Goal: Transaction & Acquisition: Download file/media

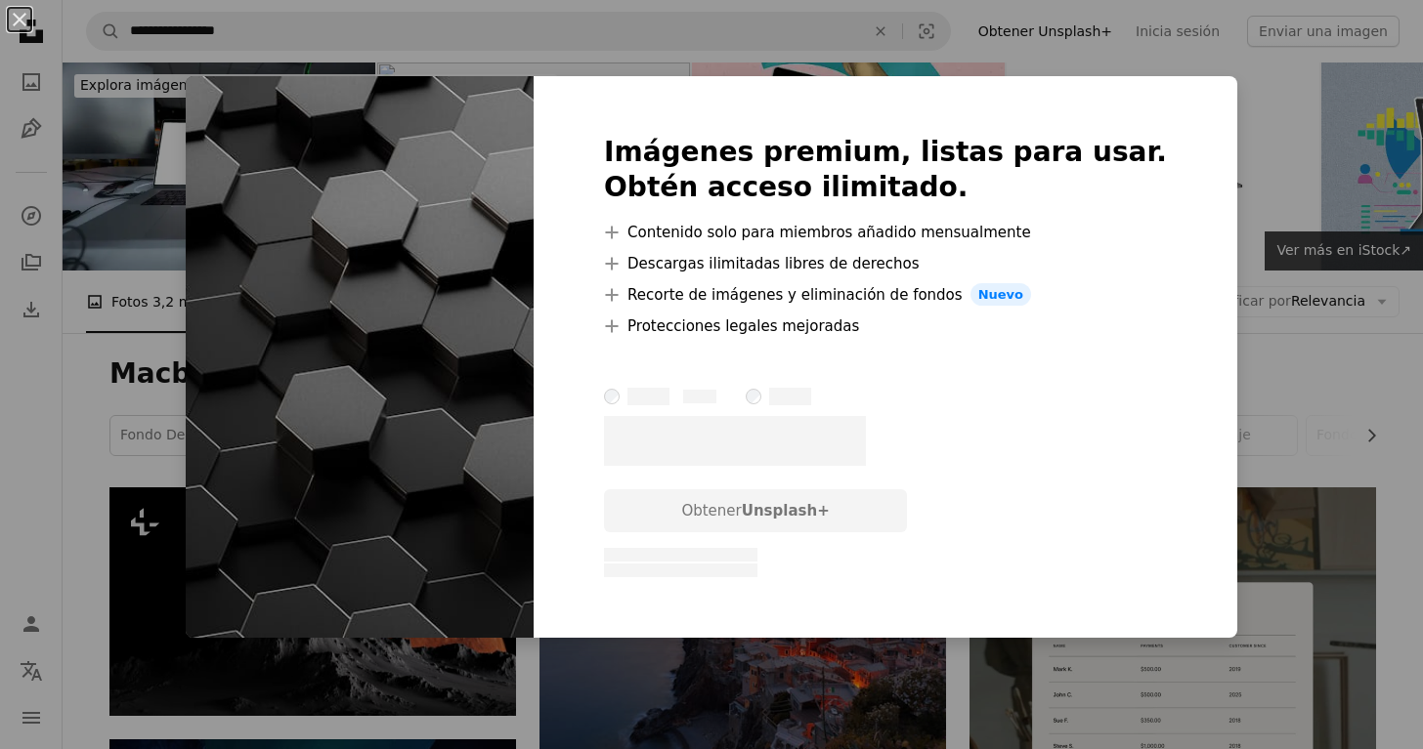
scroll to position [5026, 0]
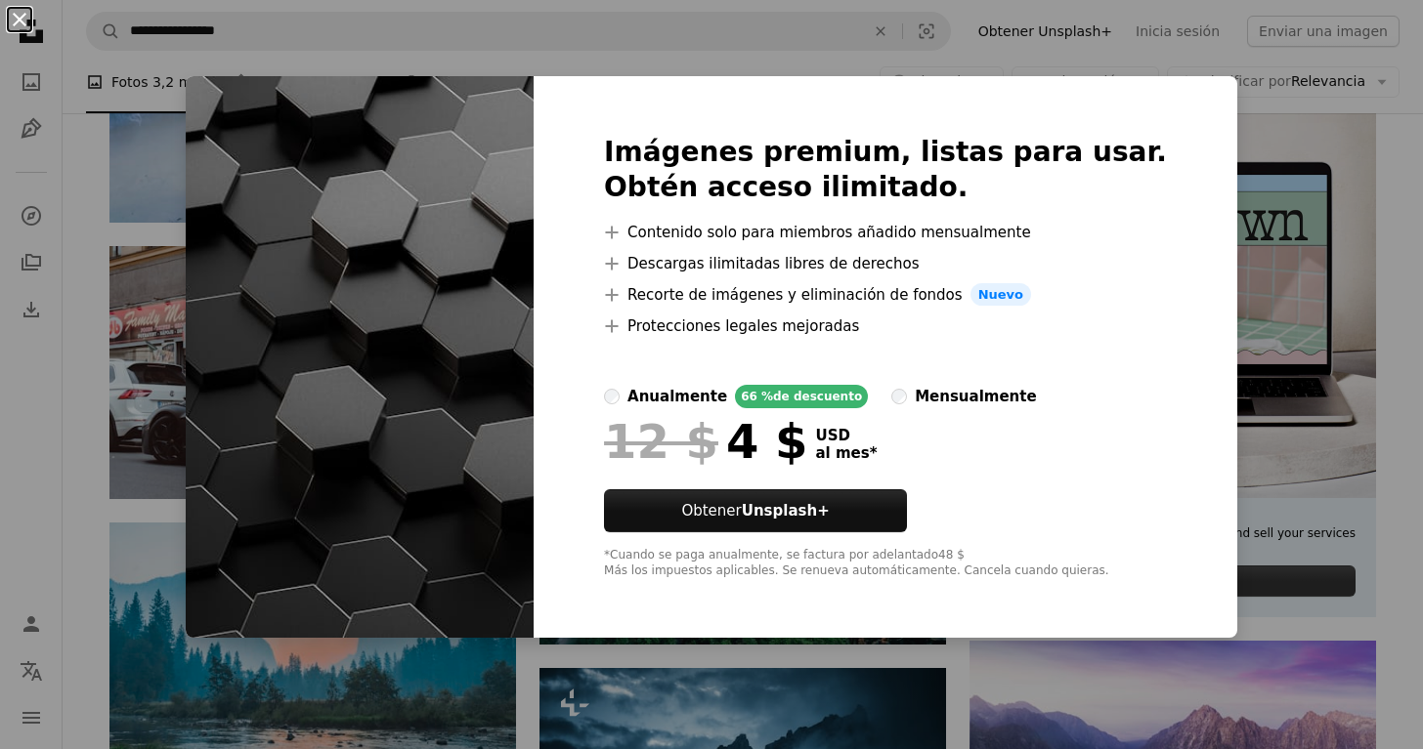
click at [16, 26] on button "An X shape" at bounding box center [19, 19] width 23 height 23
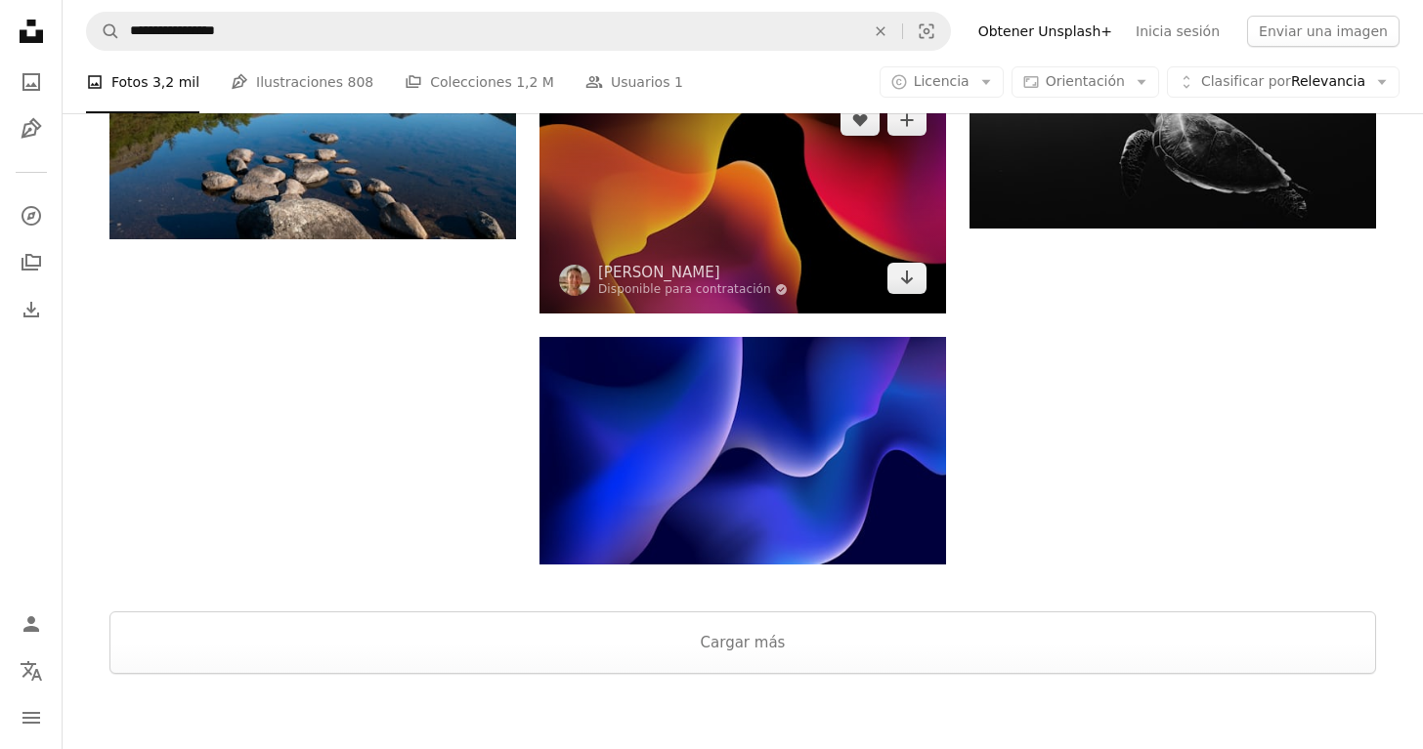
scroll to position [6469, 0]
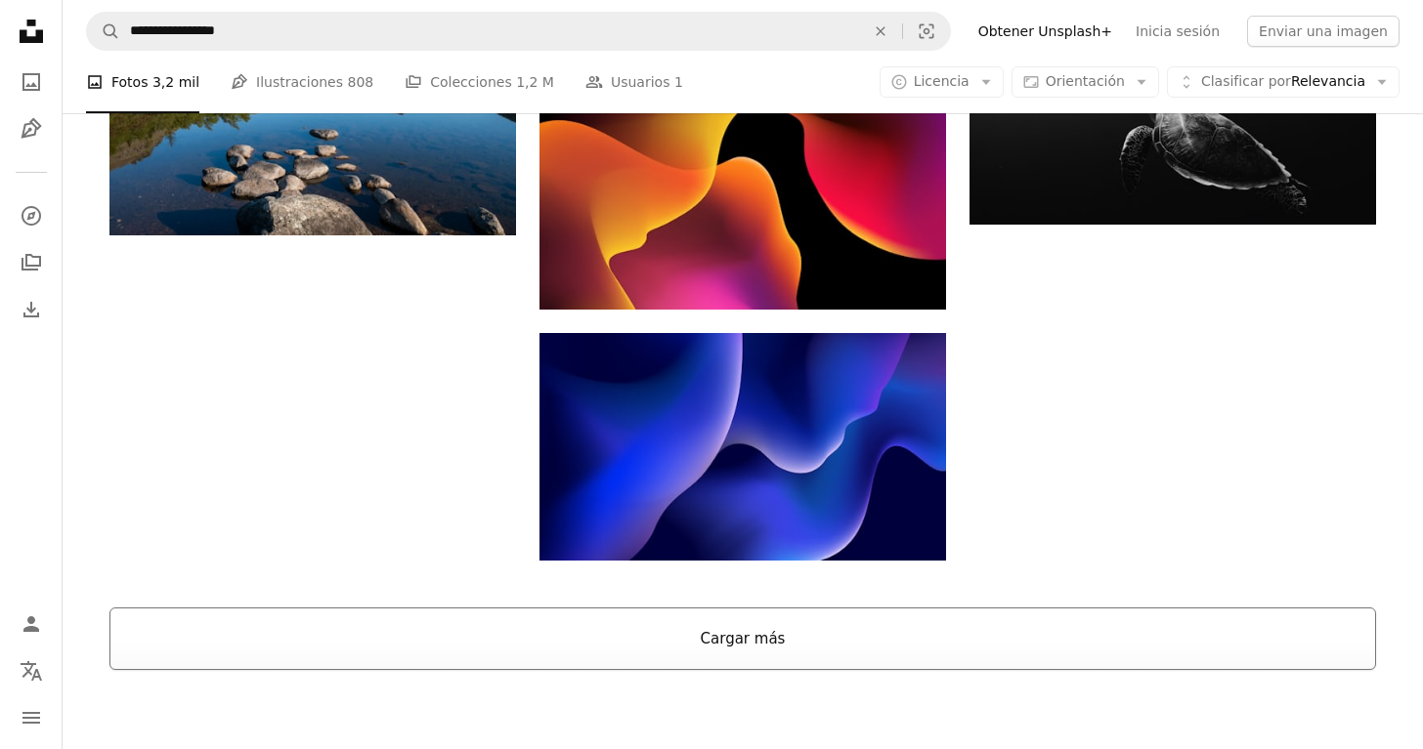
click at [732, 653] on button "Cargar más" at bounding box center [742, 639] width 1266 height 63
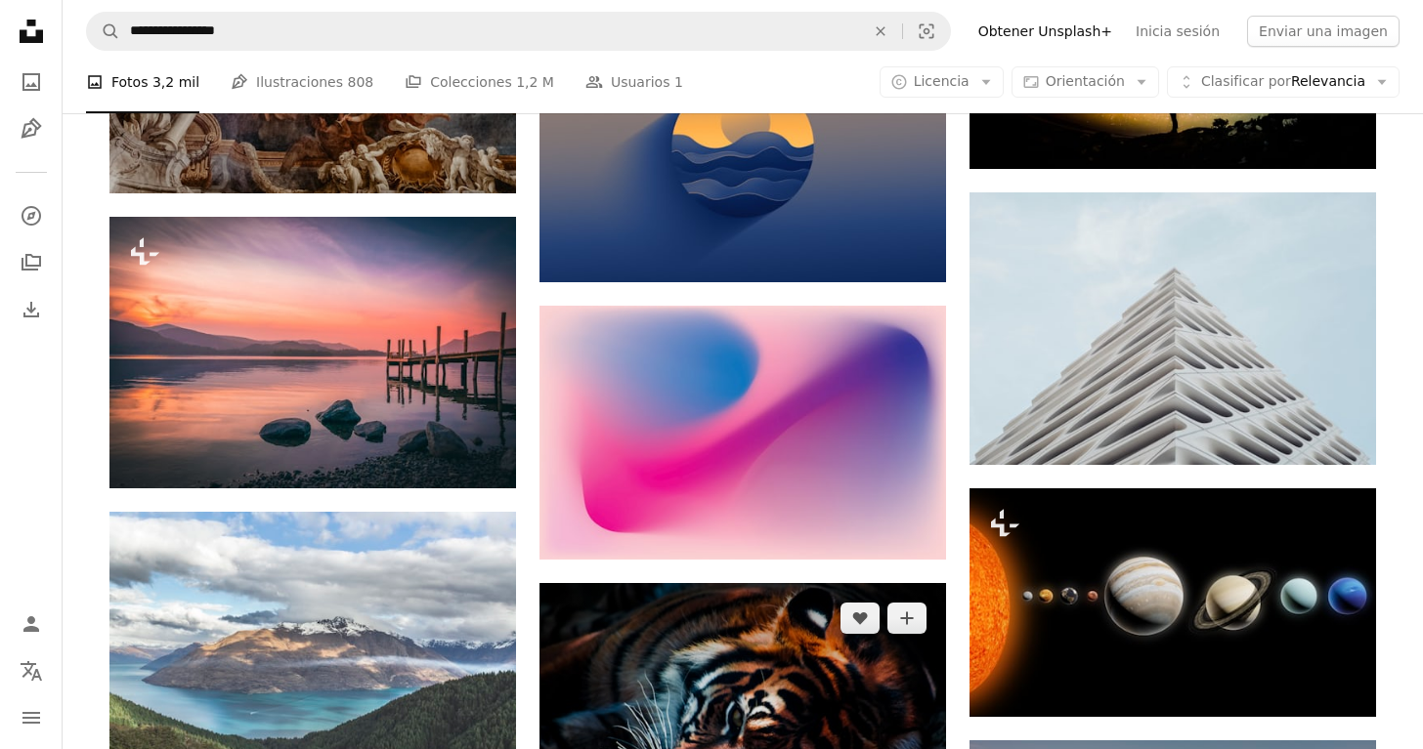
scroll to position [7380, 0]
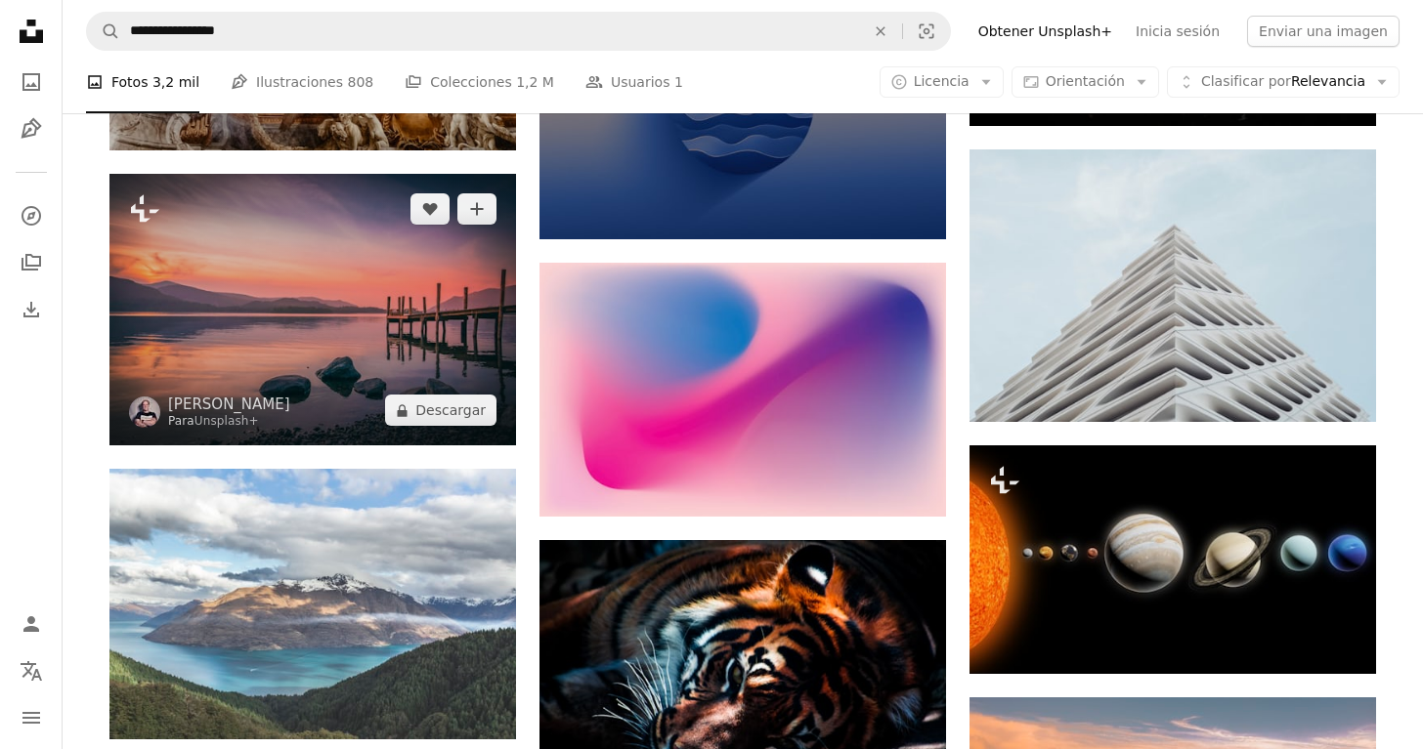
click at [295, 339] on img at bounding box center [312, 310] width 407 height 272
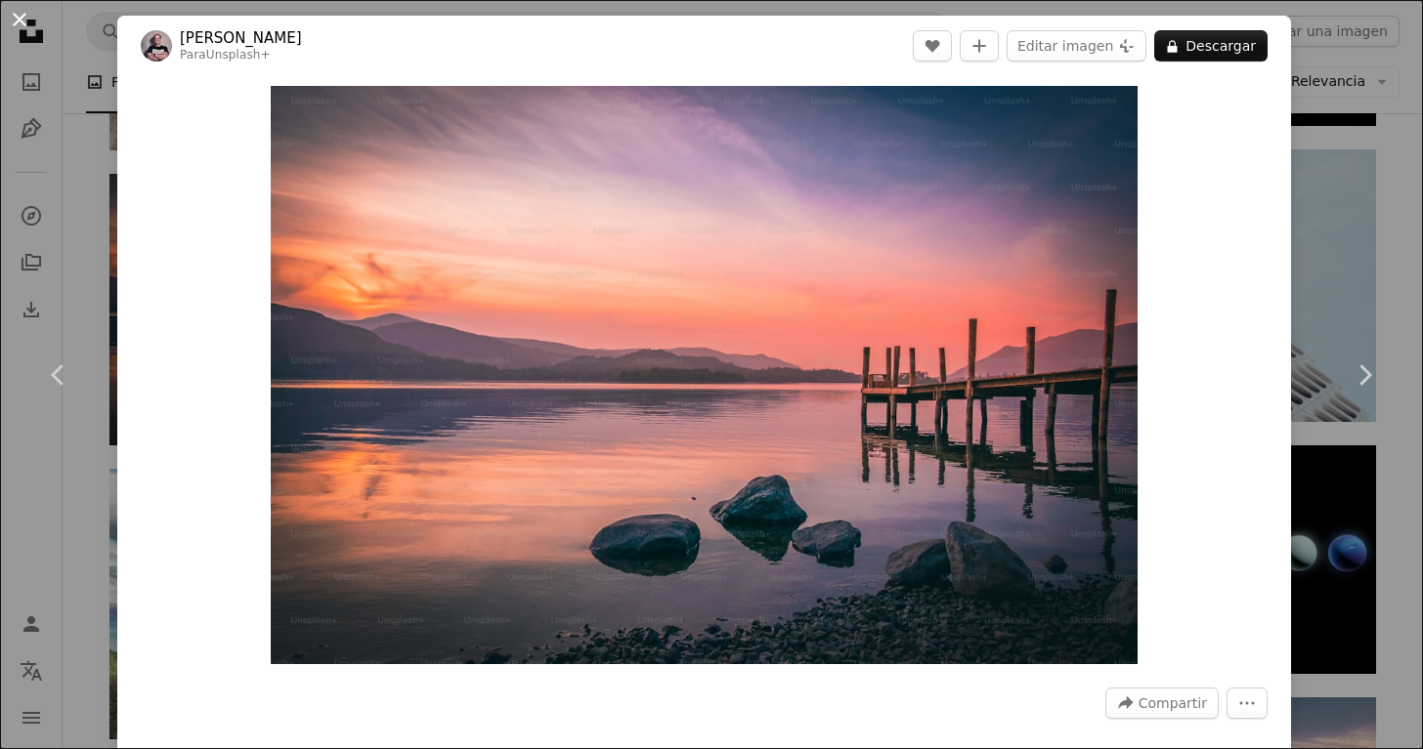
click at [9, 8] on button "An X shape" at bounding box center [19, 19] width 23 height 23
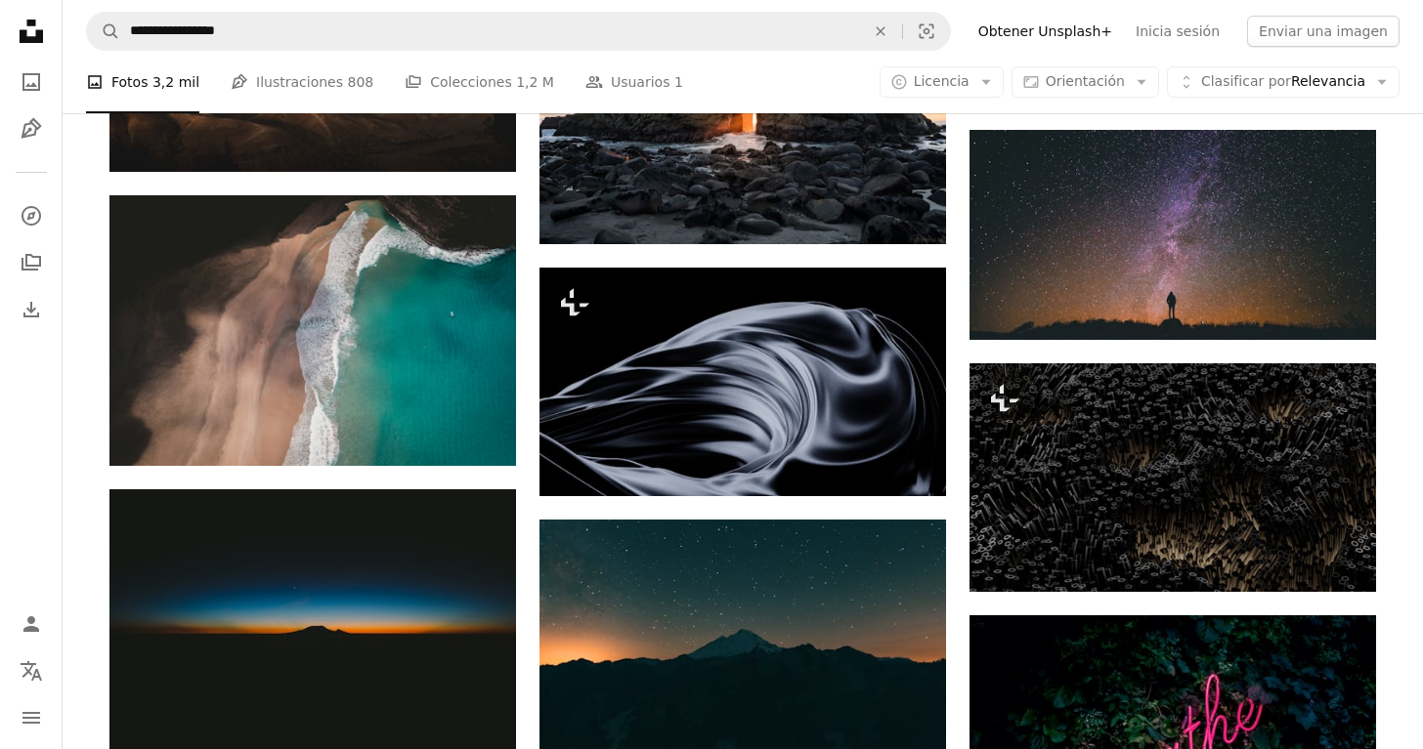
scroll to position [8446, 0]
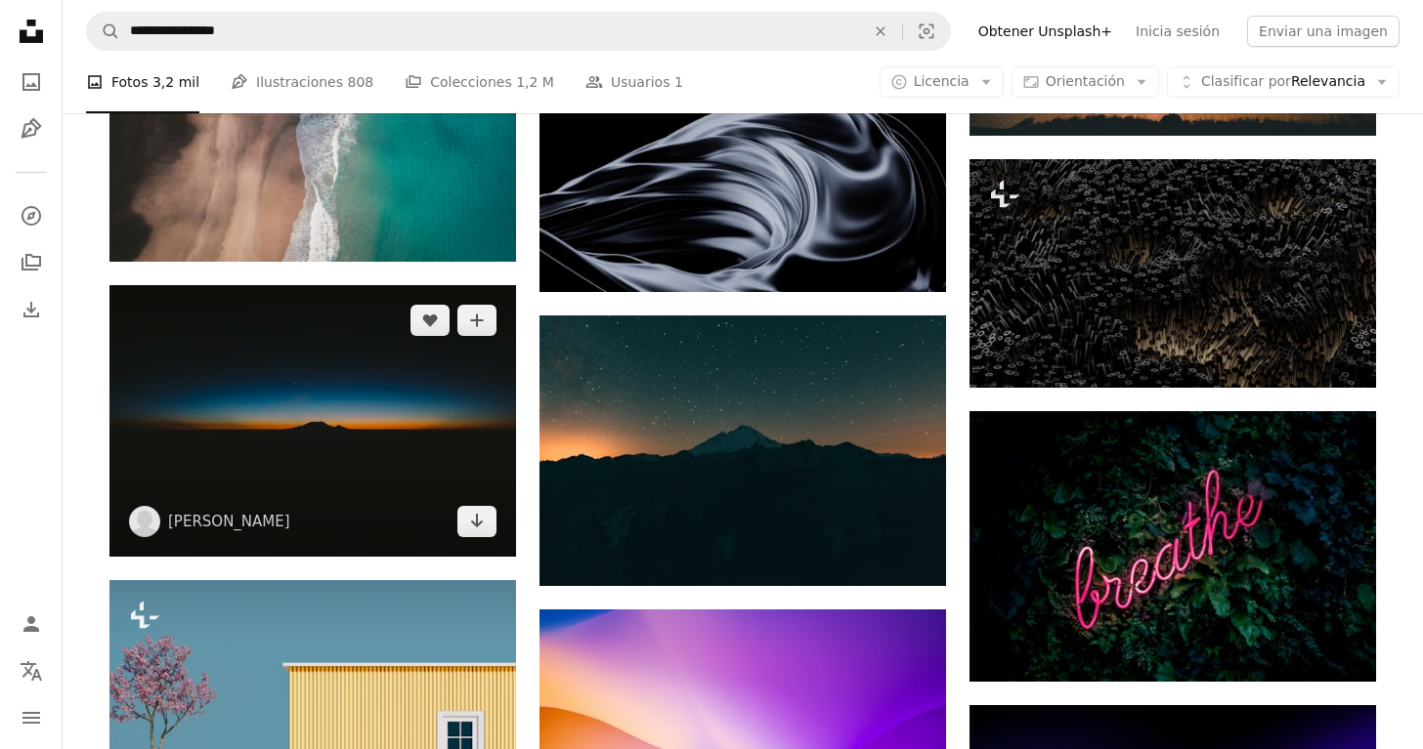
click at [355, 446] on img at bounding box center [312, 420] width 407 height 271
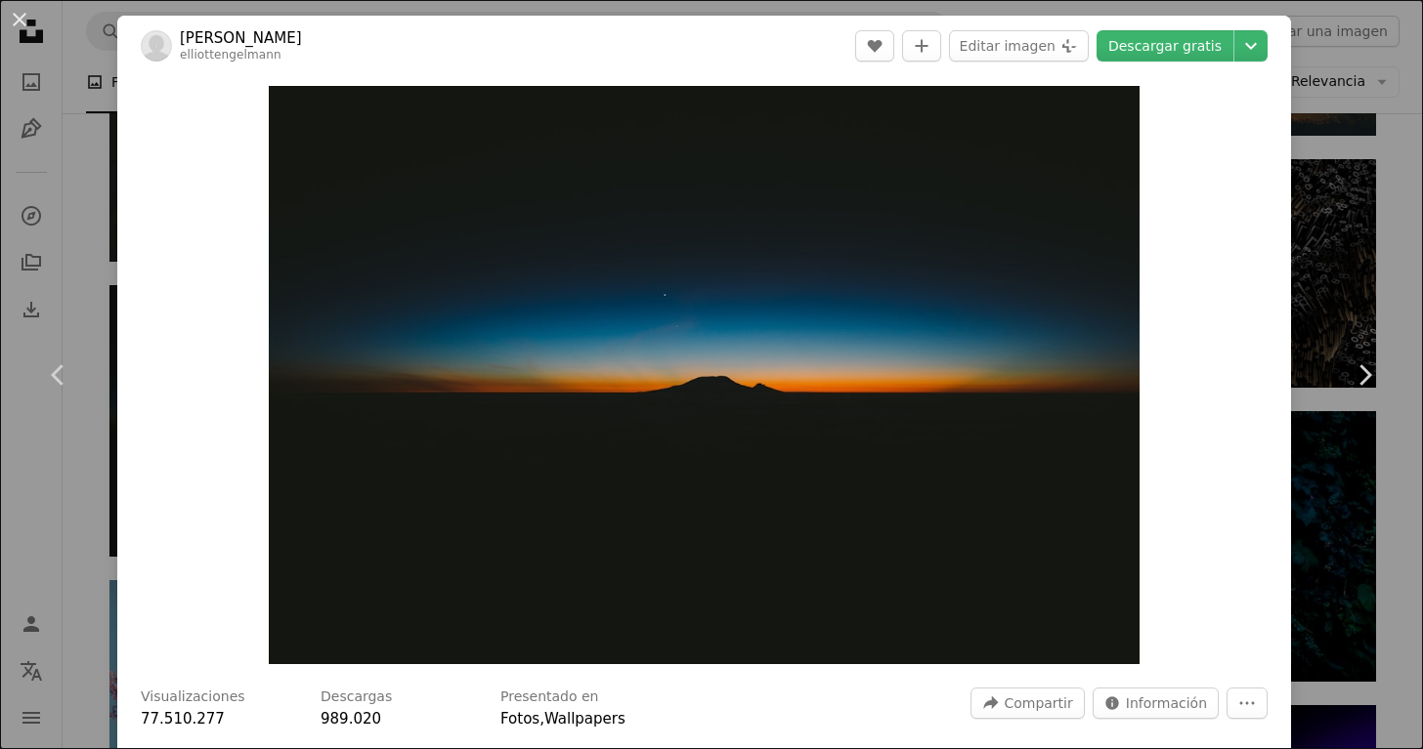
click at [92, 517] on div "An X shape Chevron left Chevron right [PERSON_NAME] A heart A plus sign Editar …" at bounding box center [711, 374] width 1423 height 749
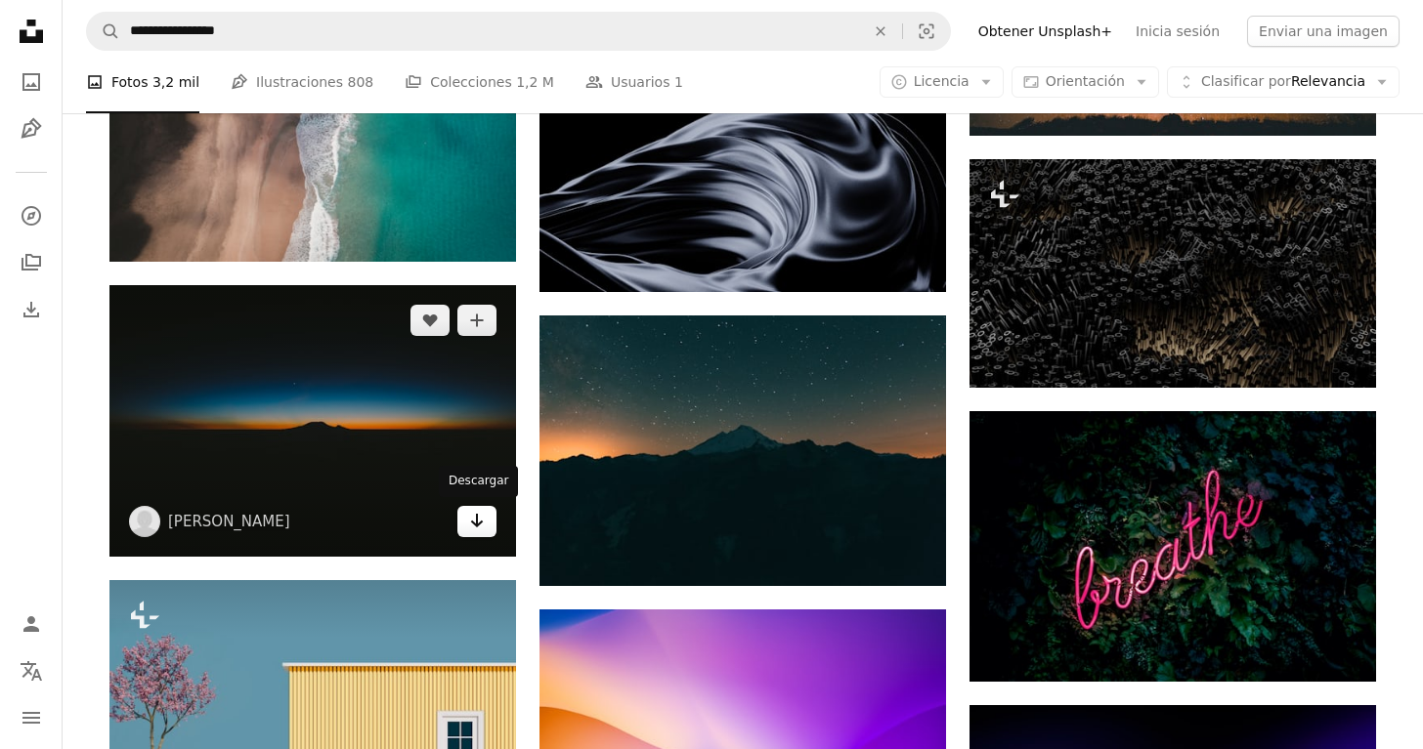
click at [483, 515] on icon "Arrow pointing down" at bounding box center [477, 520] width 16 height 23
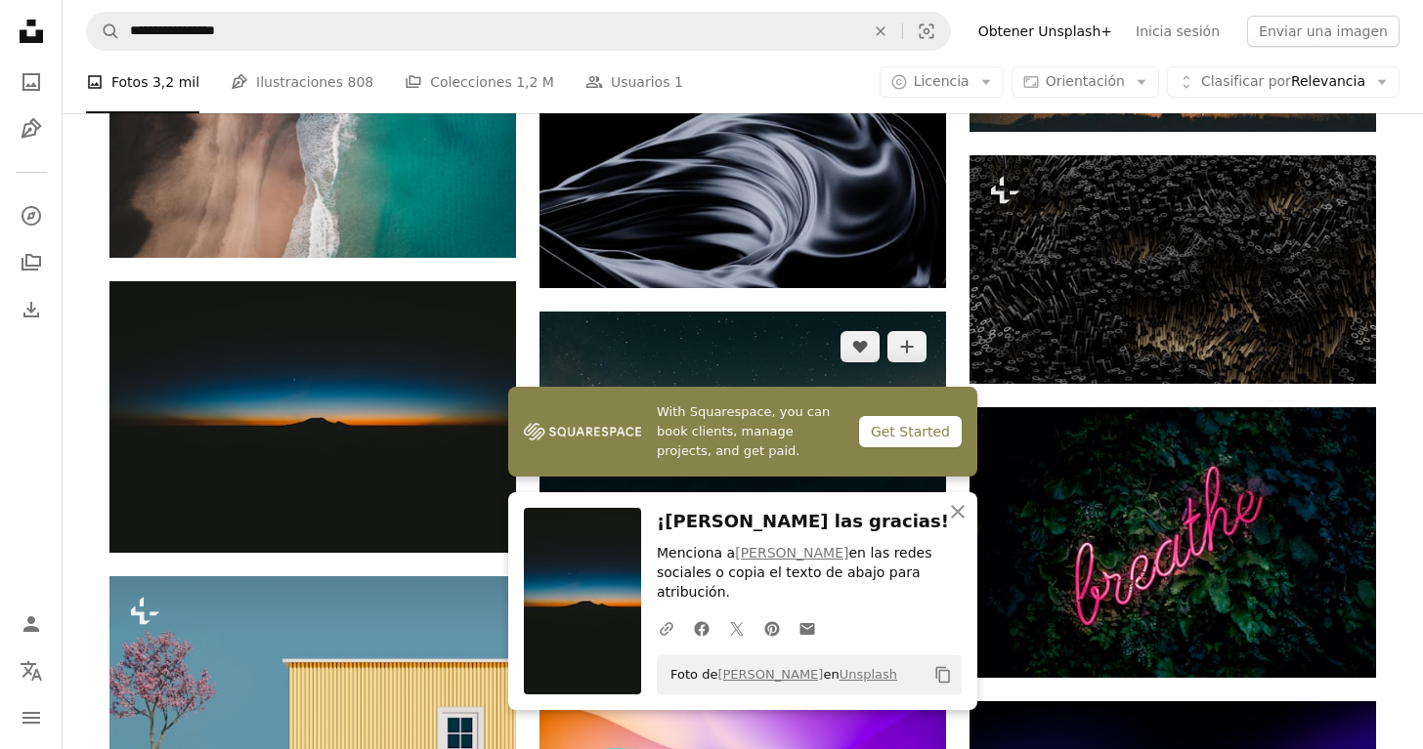
scroll to position [8479, 0]
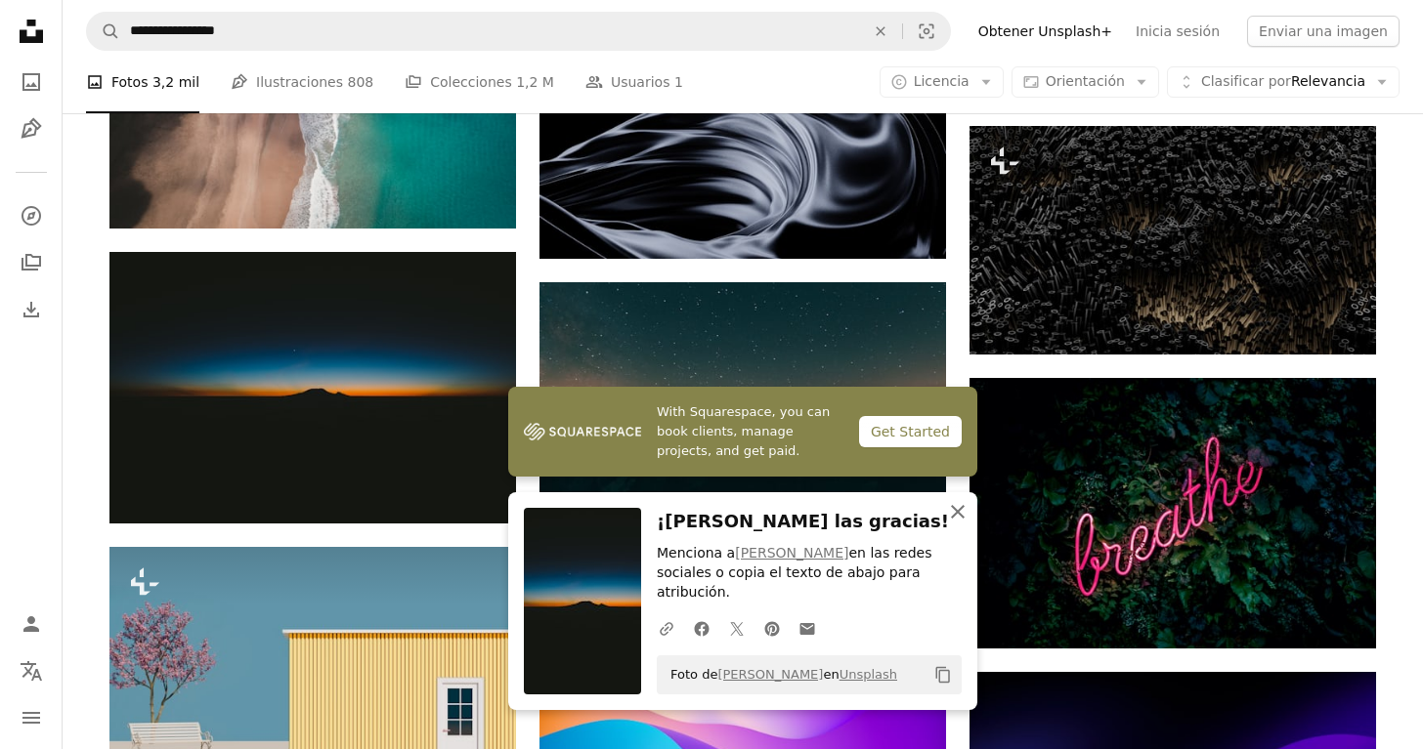
click at [955, 511] on icon "An X shape" at bounding box center [957, 511] width 23 height 23
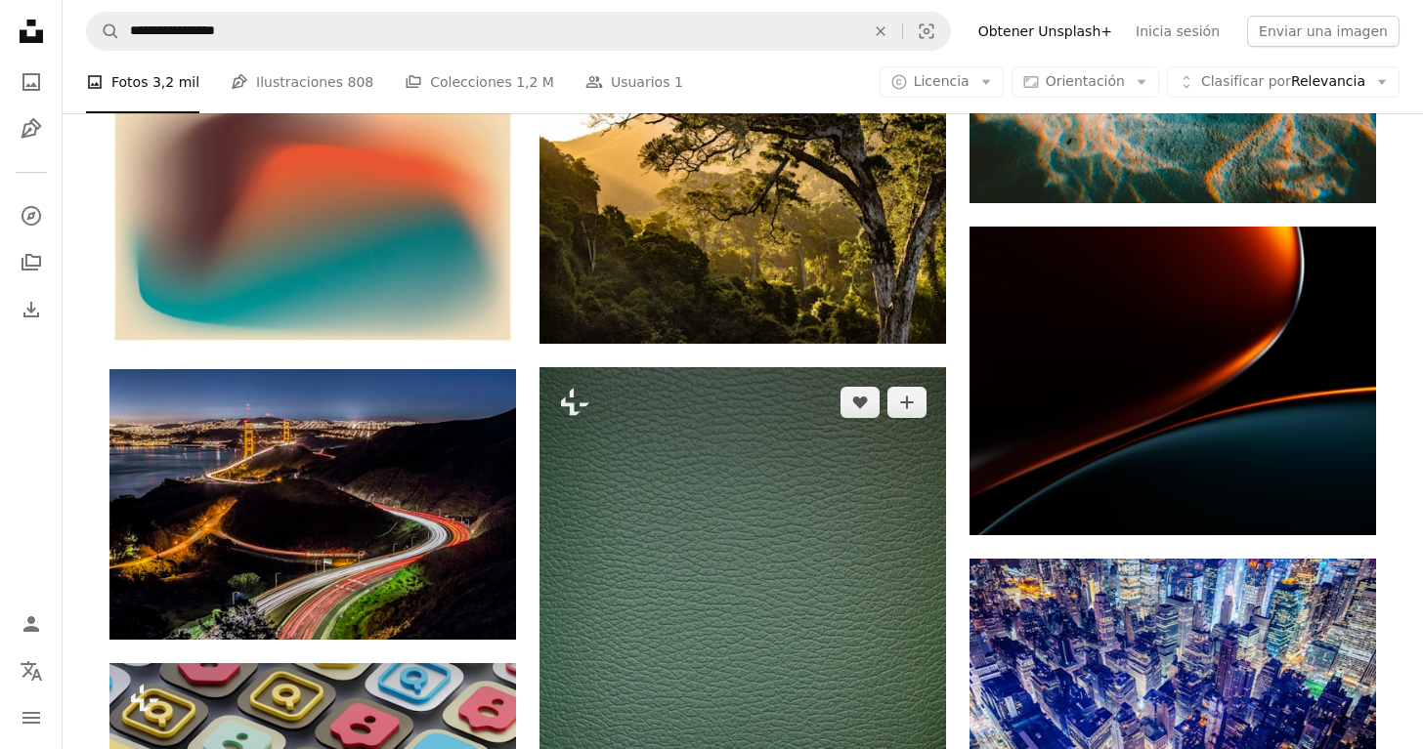
scroll to position [11615, 0]
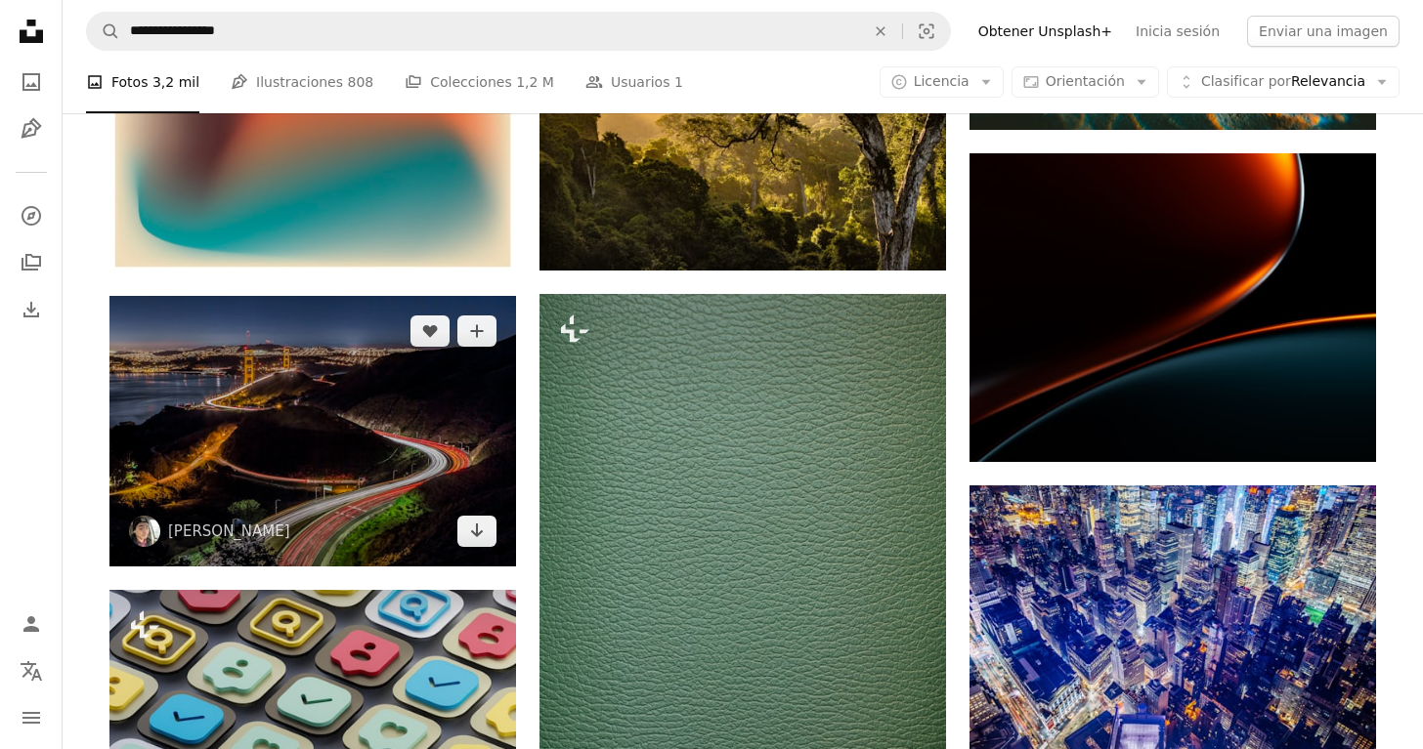
click at [316, 448] on img at bounding box center [312, 431] width 407 height 271
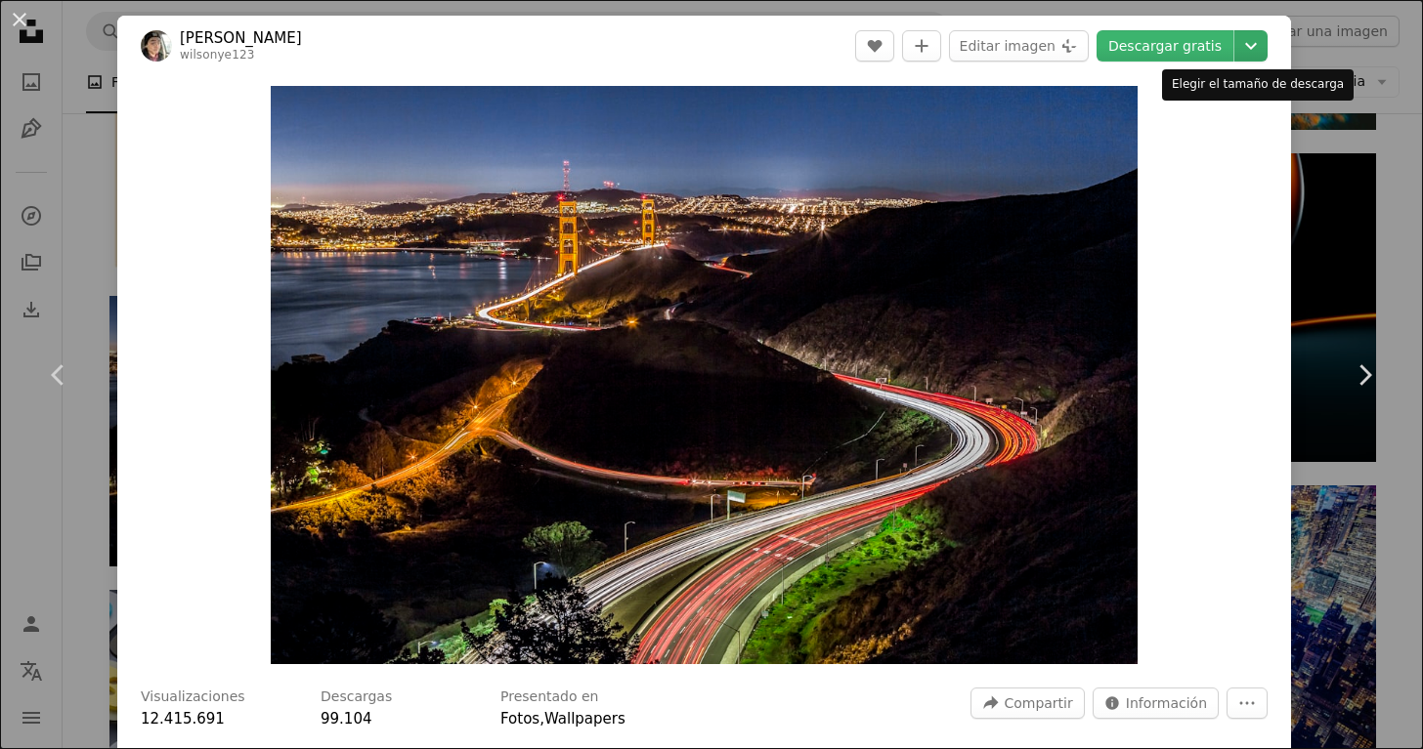
click at [1250, 39] on icon "Chevron down" at bounding box center [1250, 45] width 31 height 23
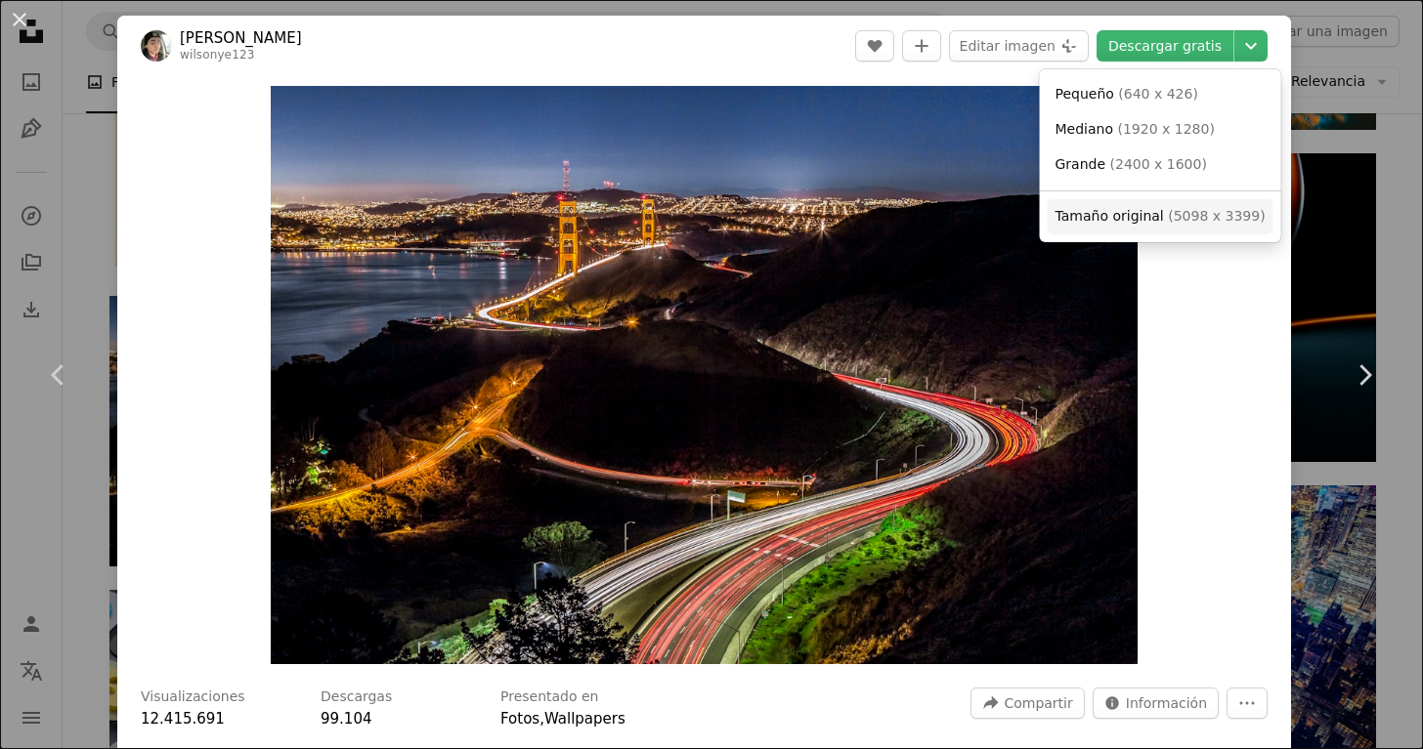
click at [1129, 219] on span "Tamaño original" at bounding box center [1109, 216] width 108 height 16
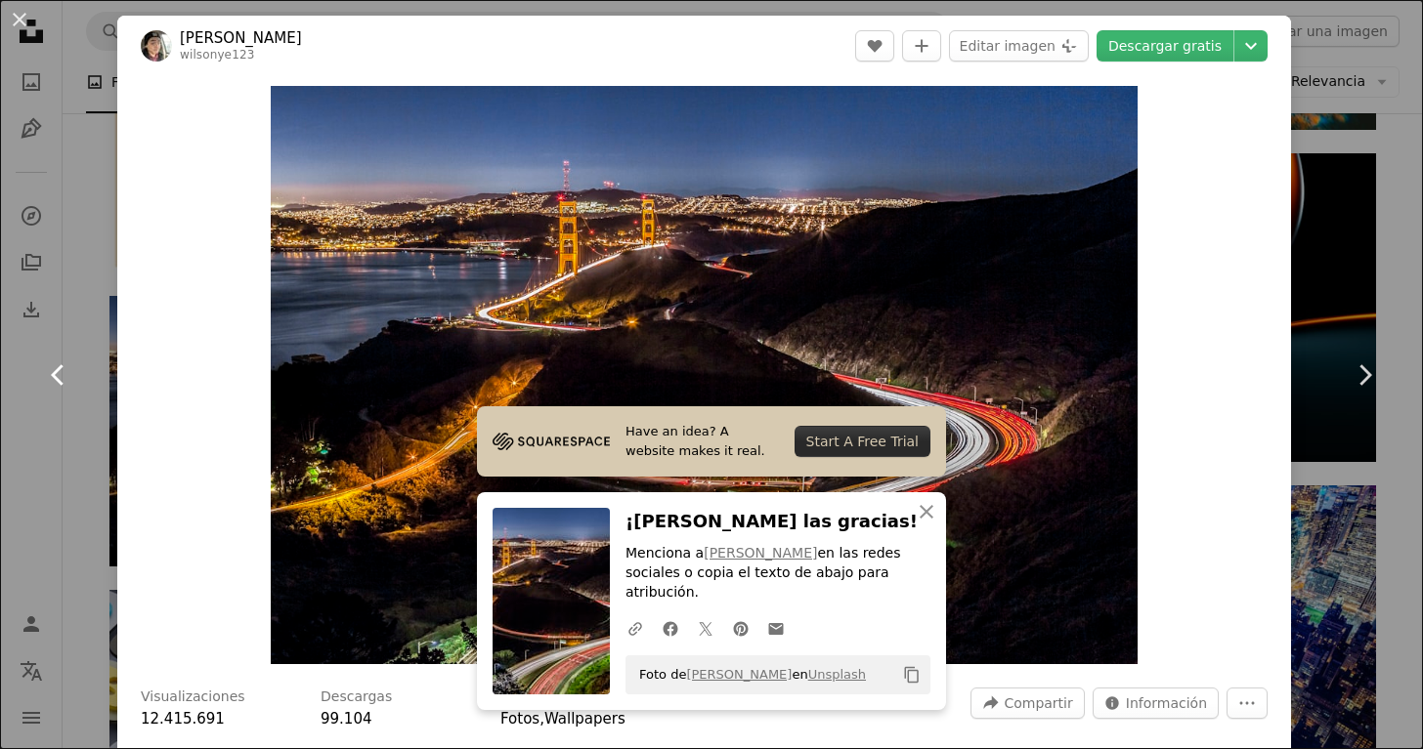
click at [81, 453] on link "Chevron left" at bounding box center [58, 375] width 117 height 188
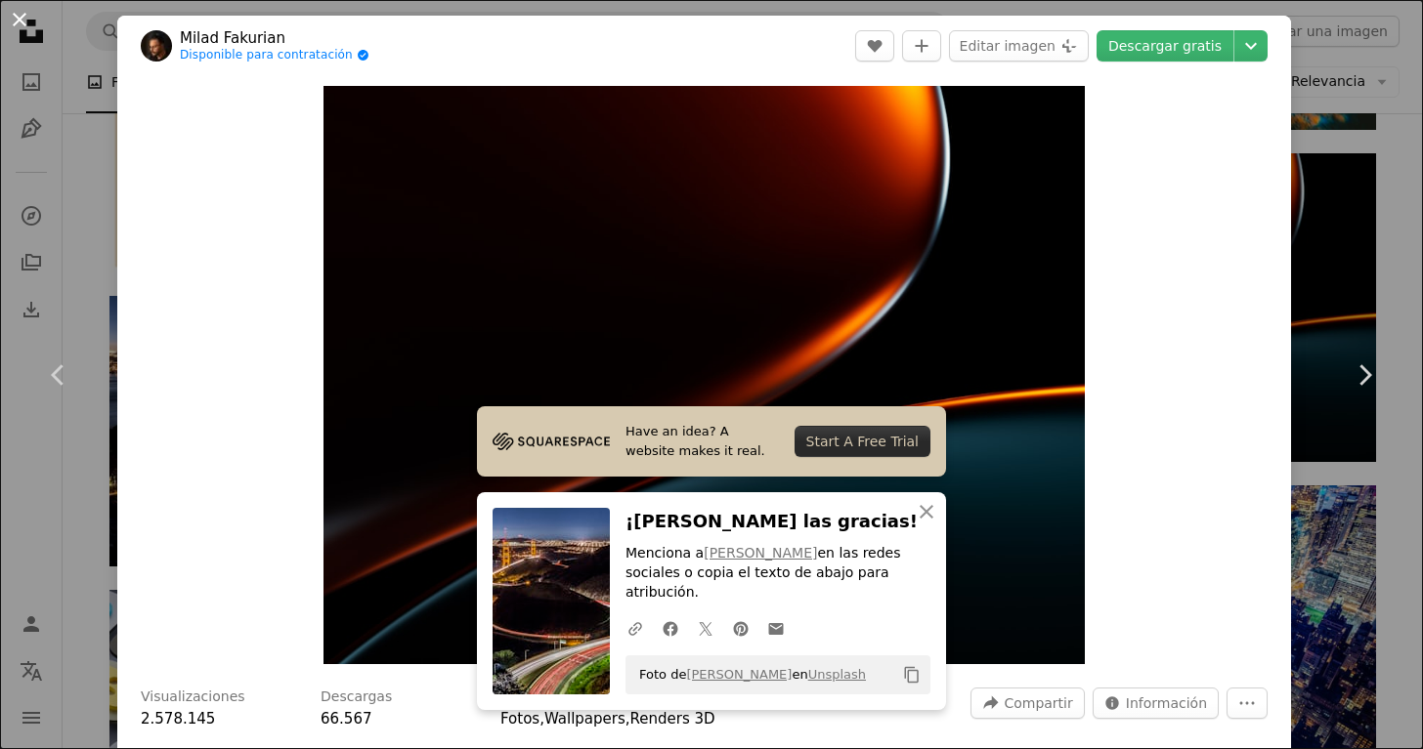
click at [11, 27] on button "An X shape" at bounding box center [19, 19] width 23 height 23
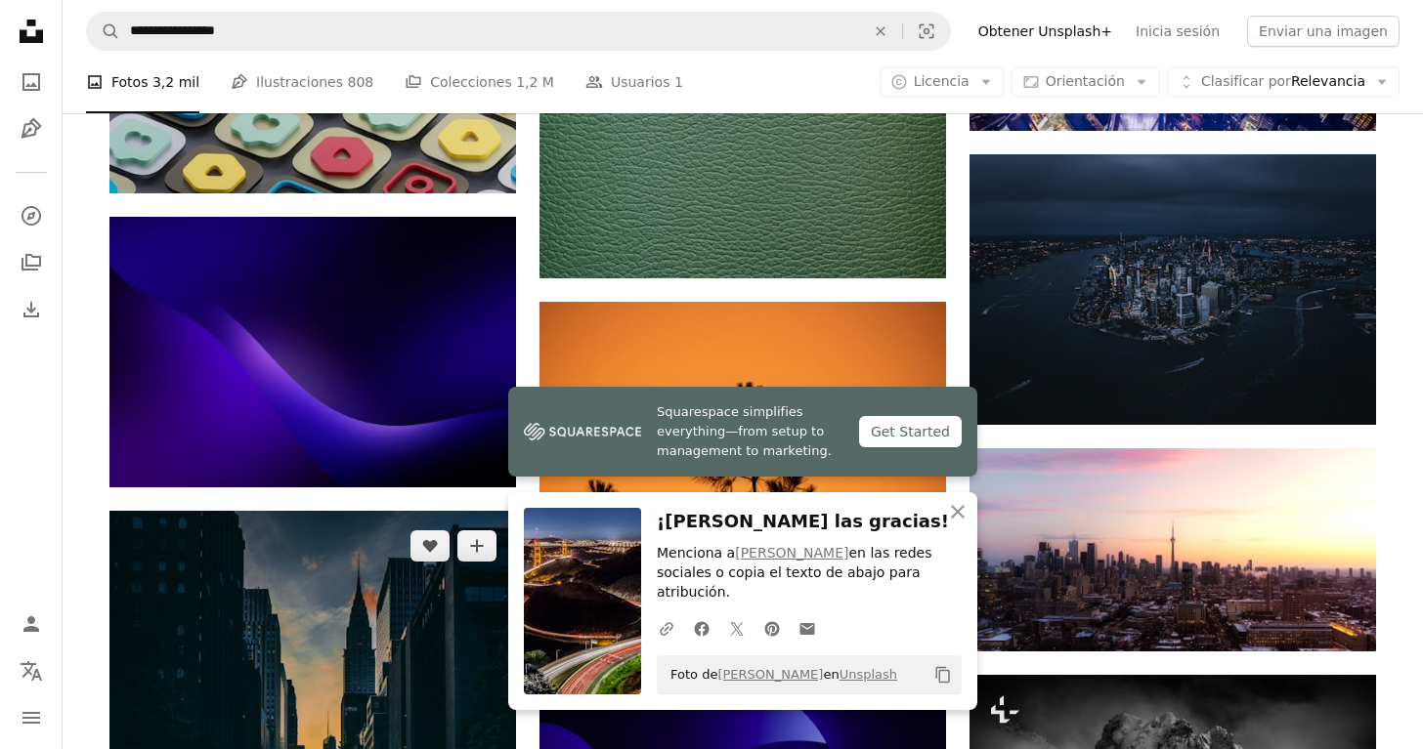
scroll to position [12460, 0]
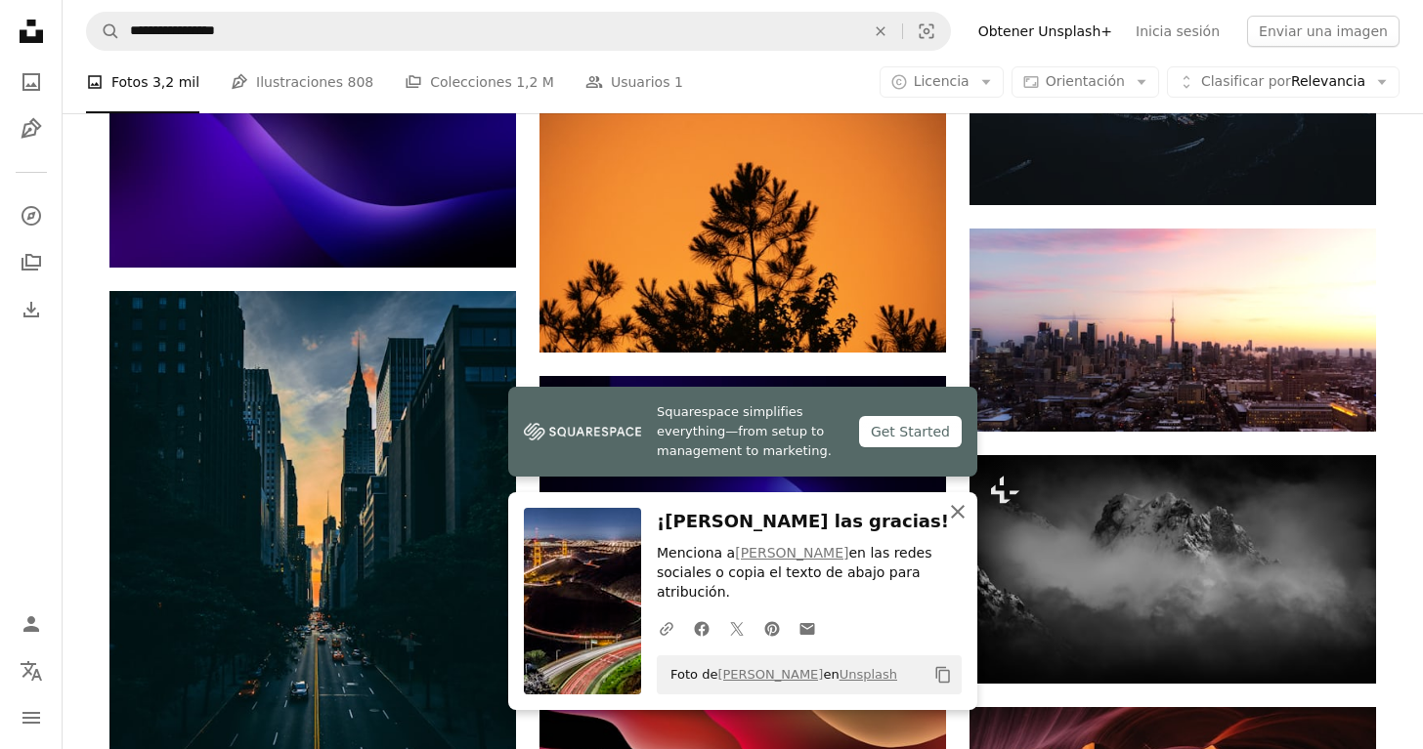
click at [950, 524] on icon "An X shape" at bounding box center [957, 511] width 23 height 23
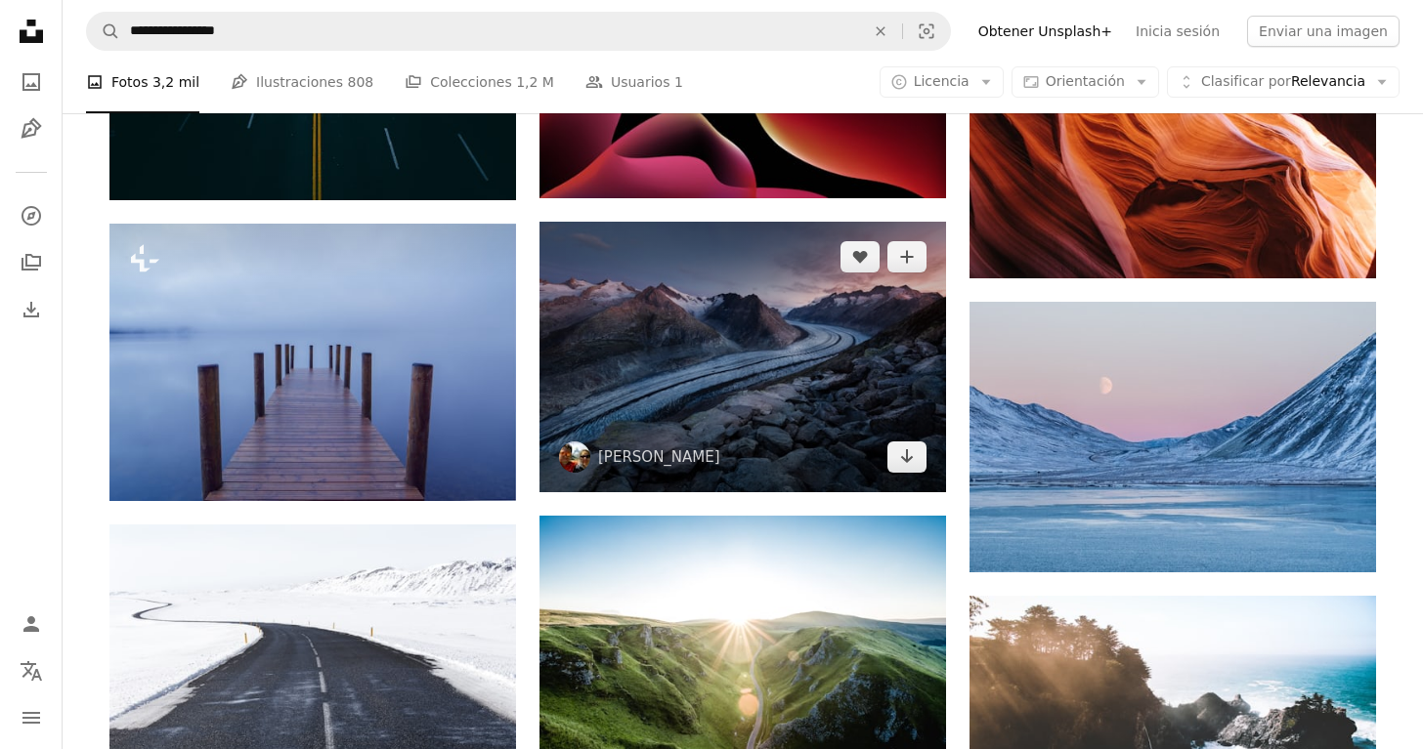
scroll to position [13200, 0]
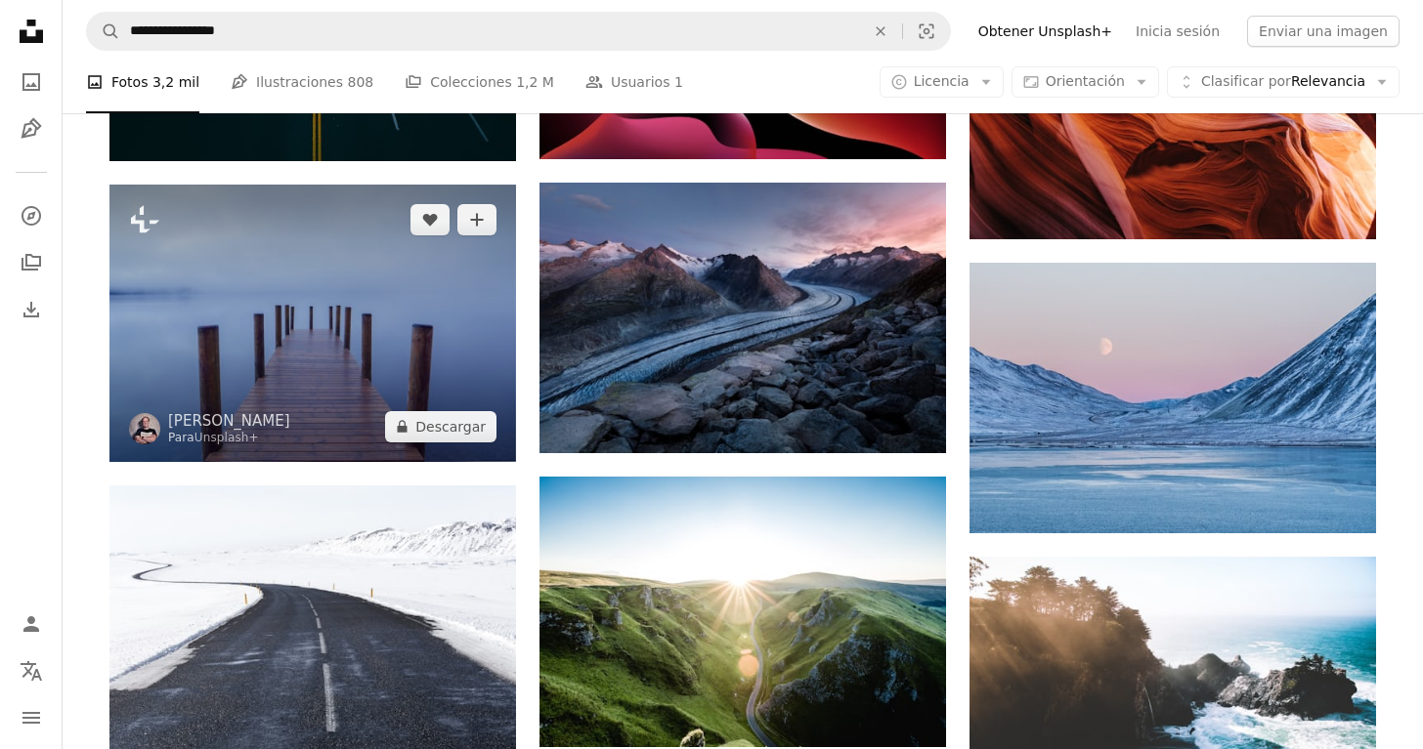
click at [310, 308] on img at bounding box center [312, 324] width 407 height 278
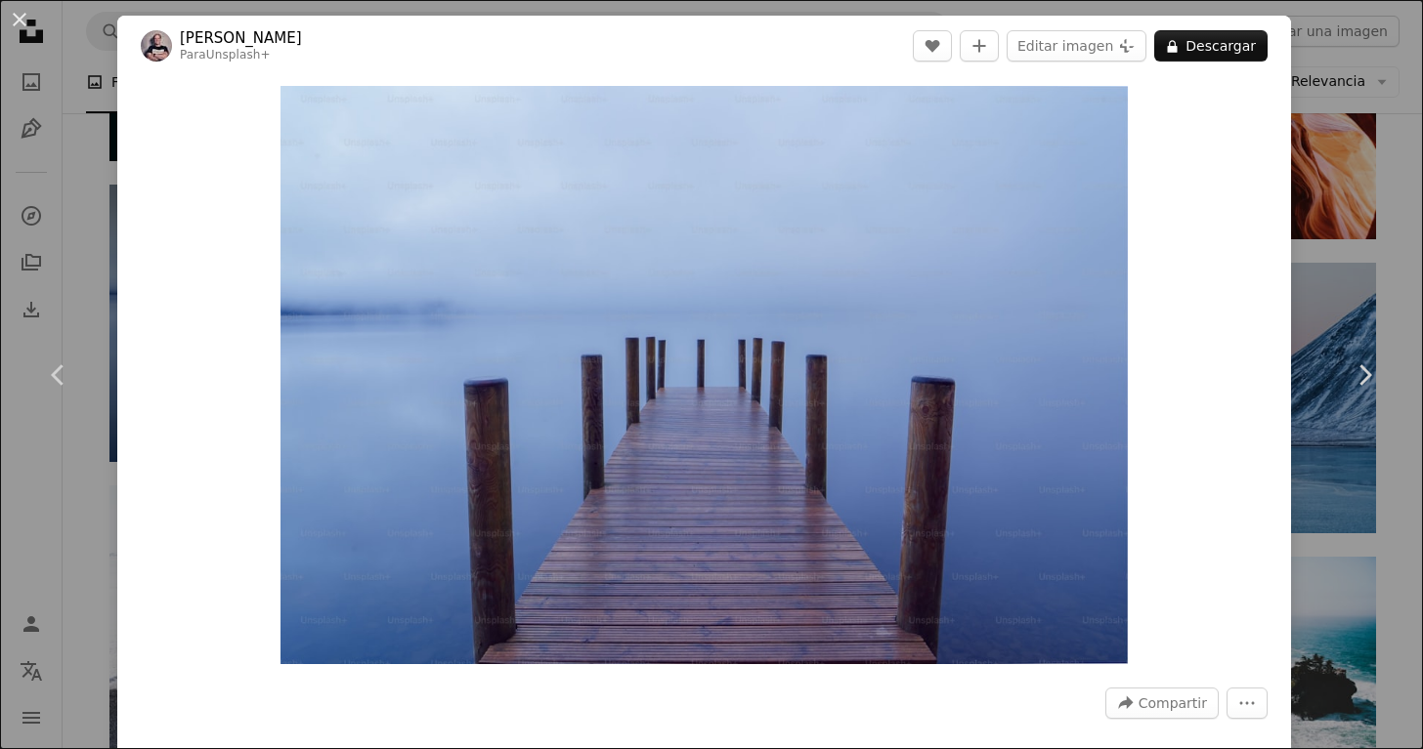
scroll to position [0, 2174]
click at [21, 8] on button "An X shape" at bounding box center [19, 19] width 23 height 23
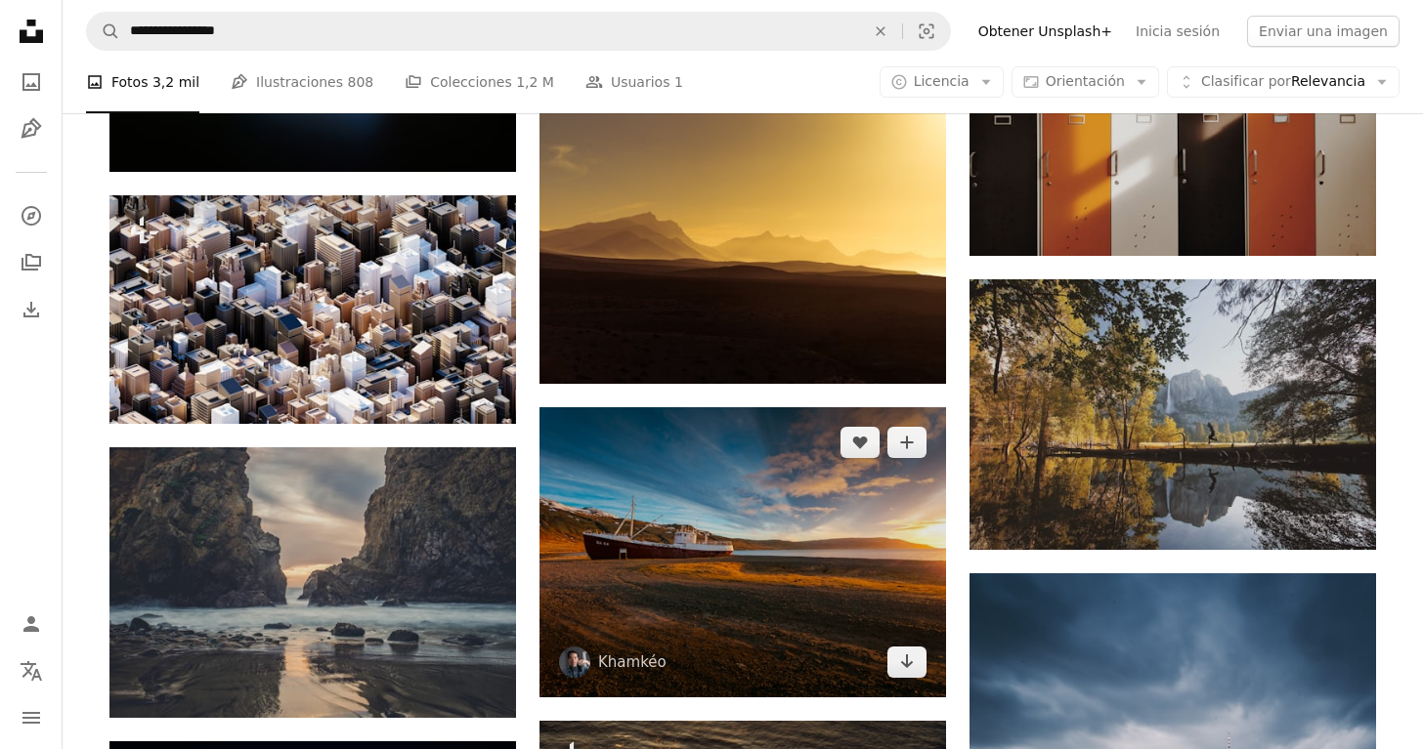
scroll to position [18576, 0]
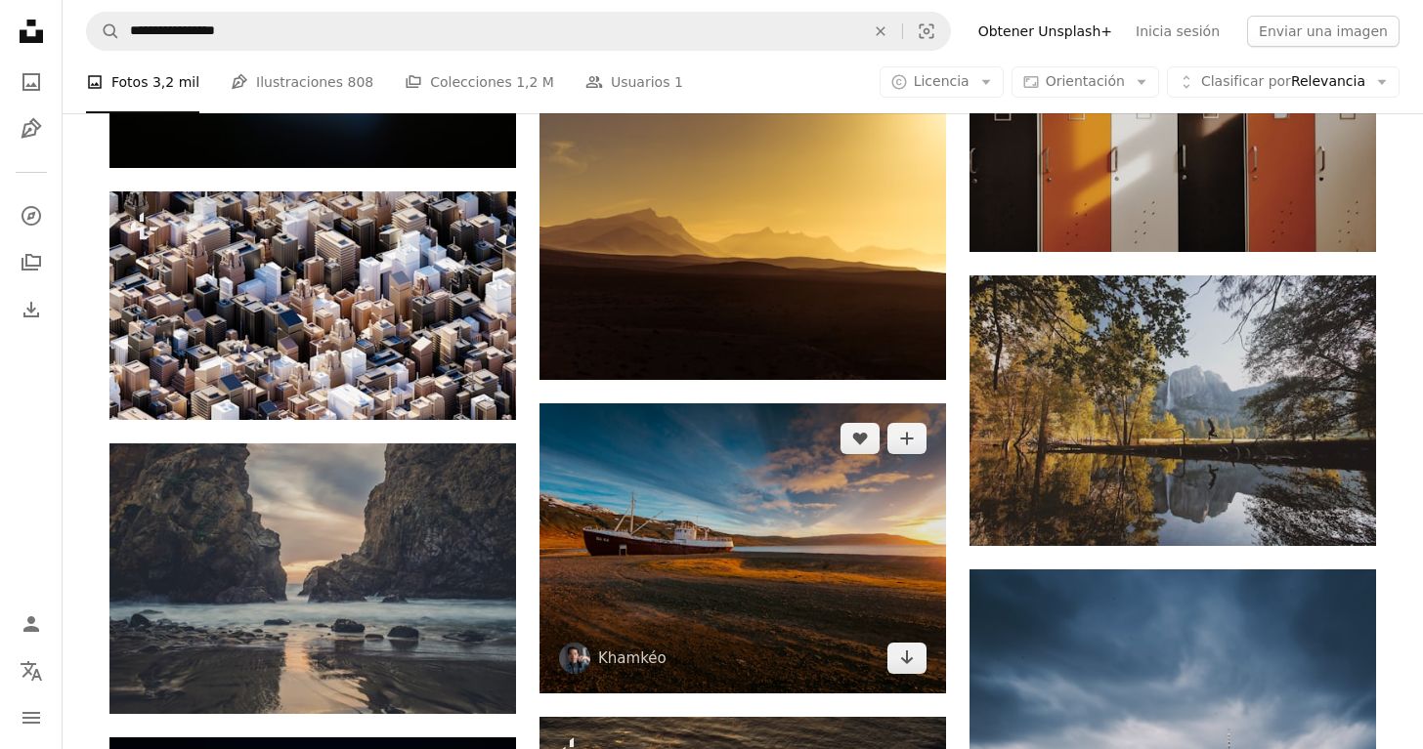
click at [742, 540] on img at bounding box center [742, 549] width 407 height 290
click at [748, 532] on img at bounding box center [742, 549] width 407 height 290
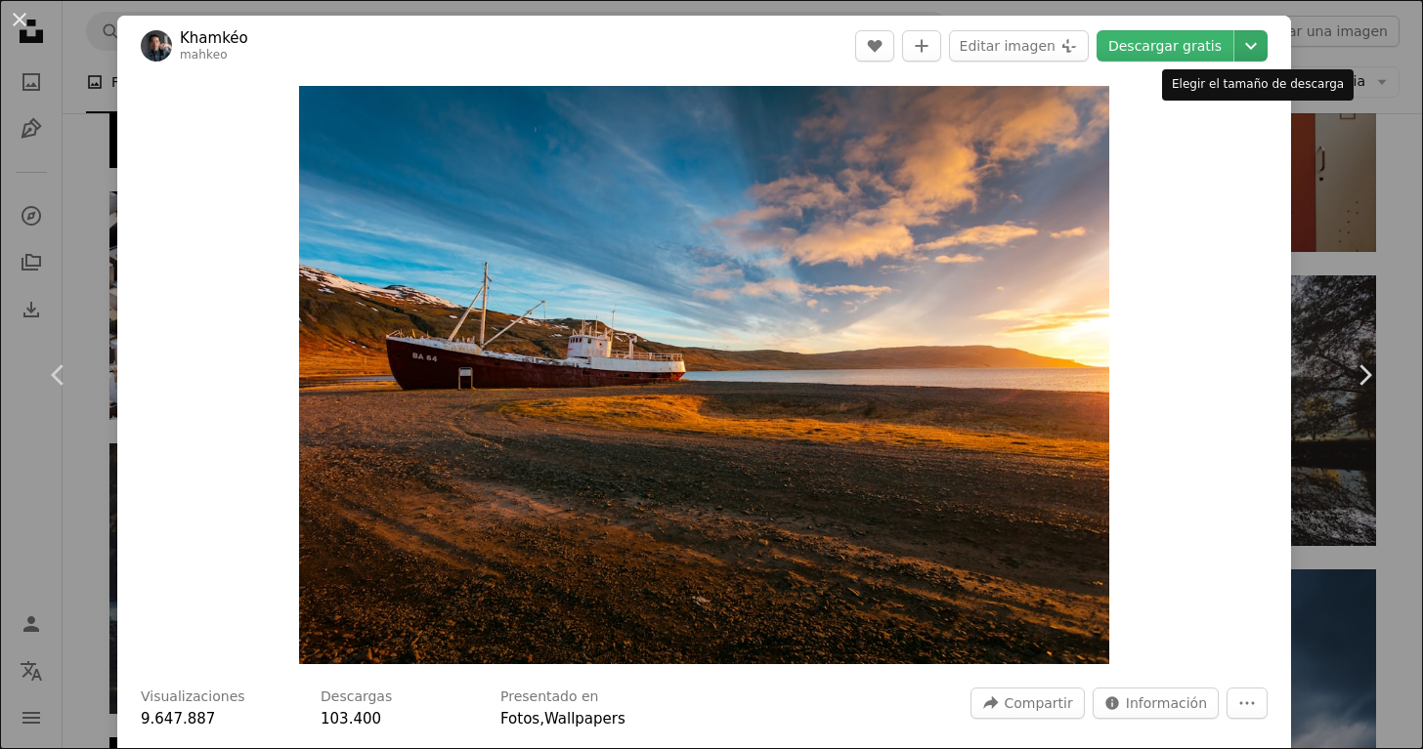
click at [1244, 56] on icon "Chevron down" at bounding box center [1250, 45] width 31 height 23
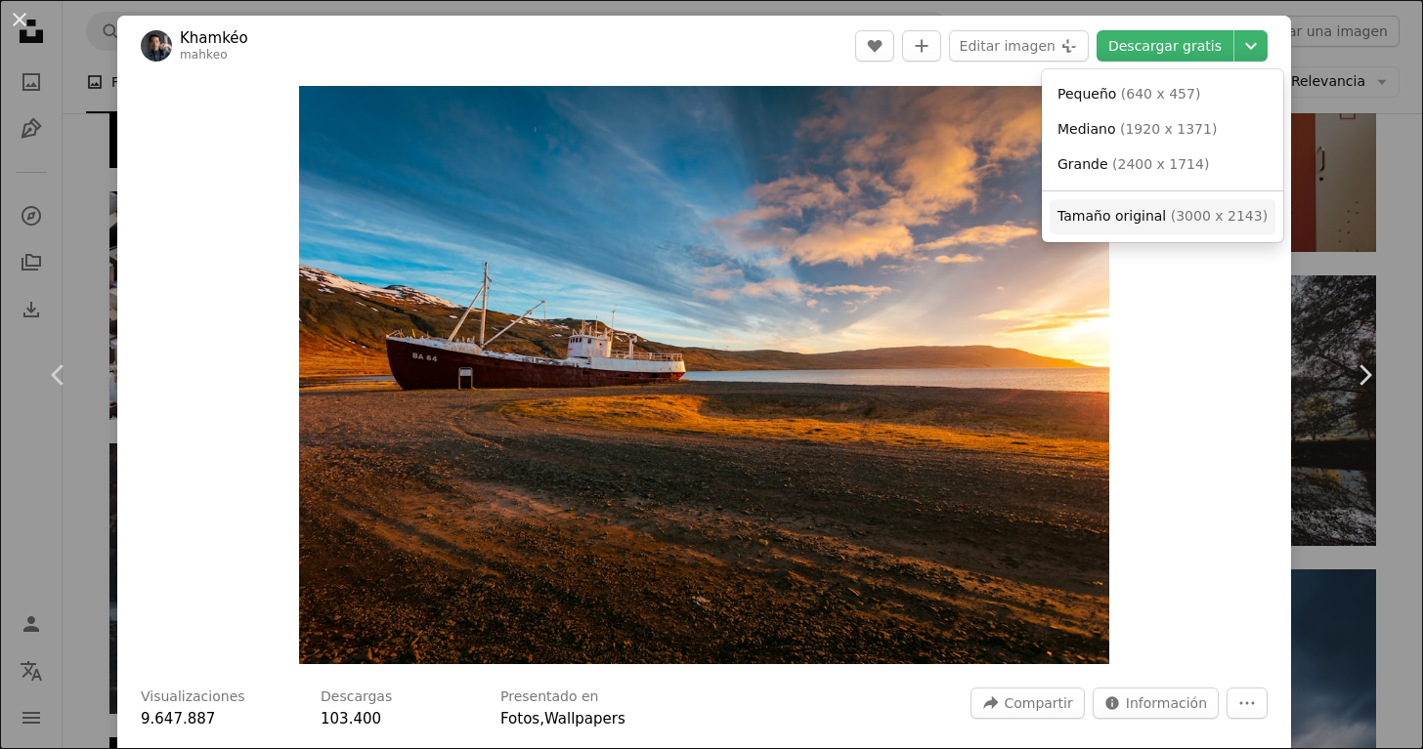
click at [1200, 210] on span "( 3000 x 2143 )" at bounding box center [1219, 216] width 97 height 16
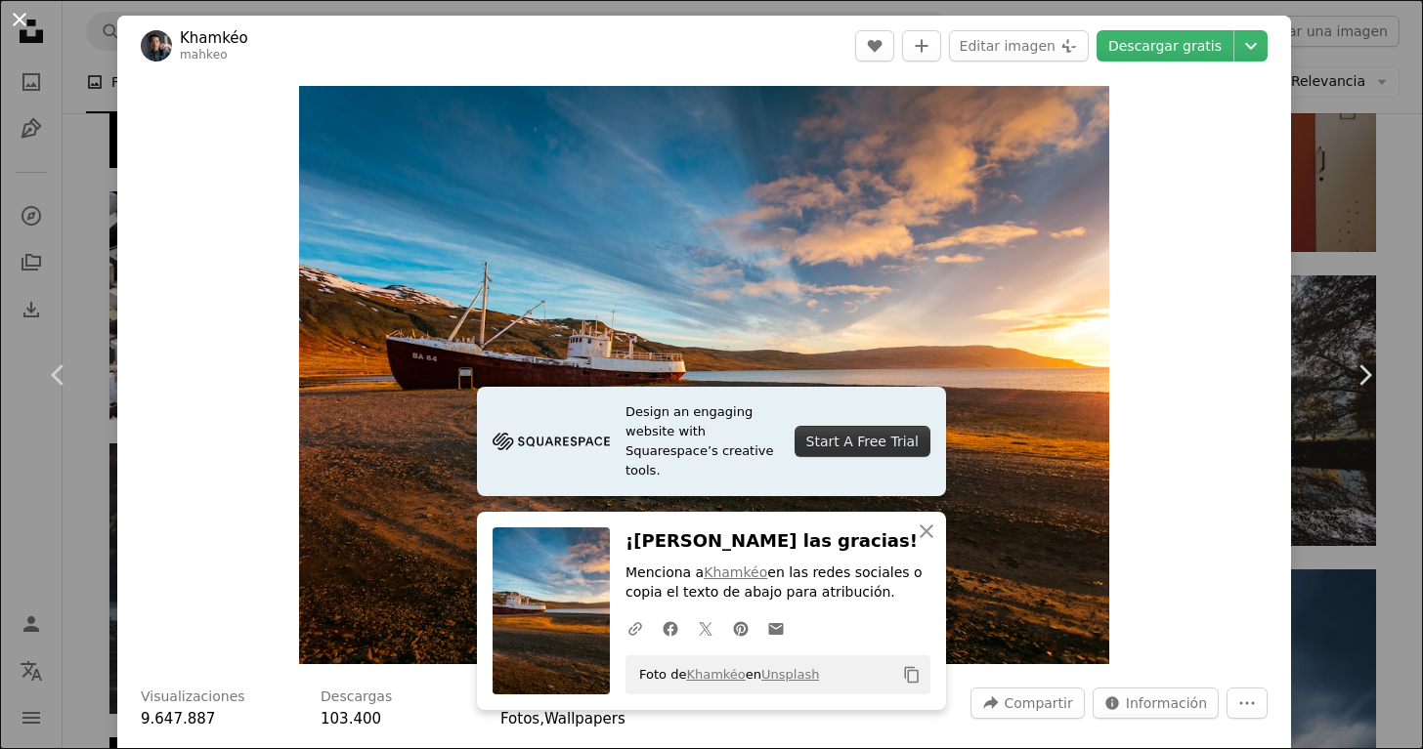
click at [22, 27] on button "An X shape" at bounding box center [19, 19] width 23 height 23
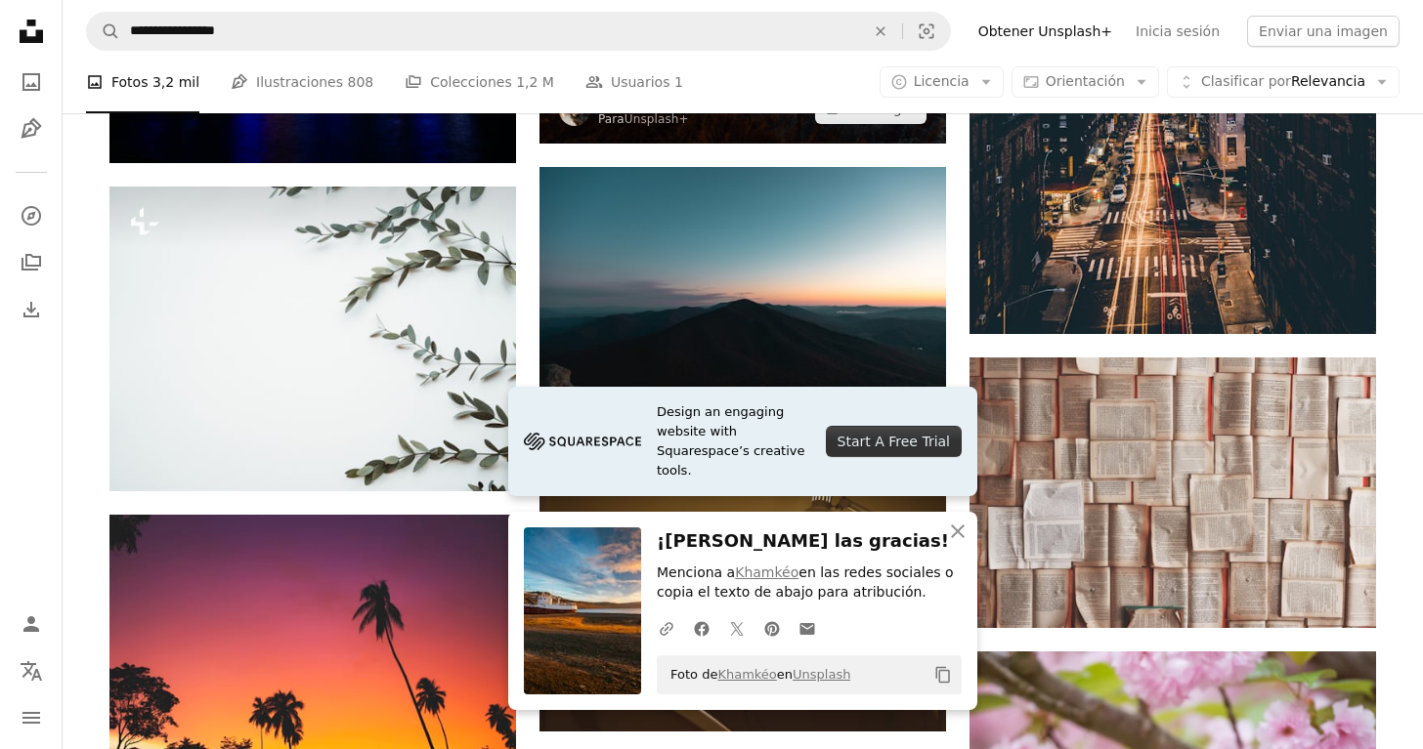
scroll to position [19468, 0]
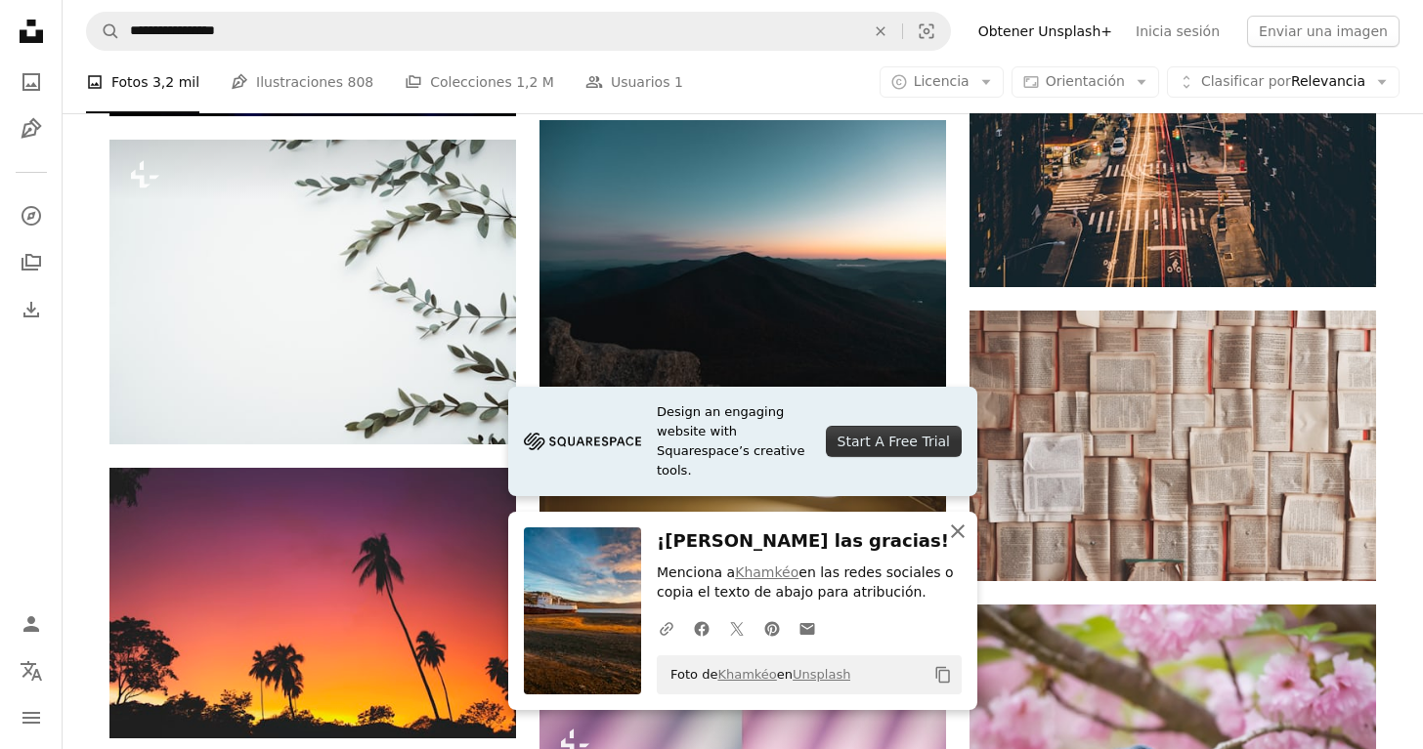
click at [951, 532] on icon "An X shape" at bounding box center [957, 531] width 23 height 23
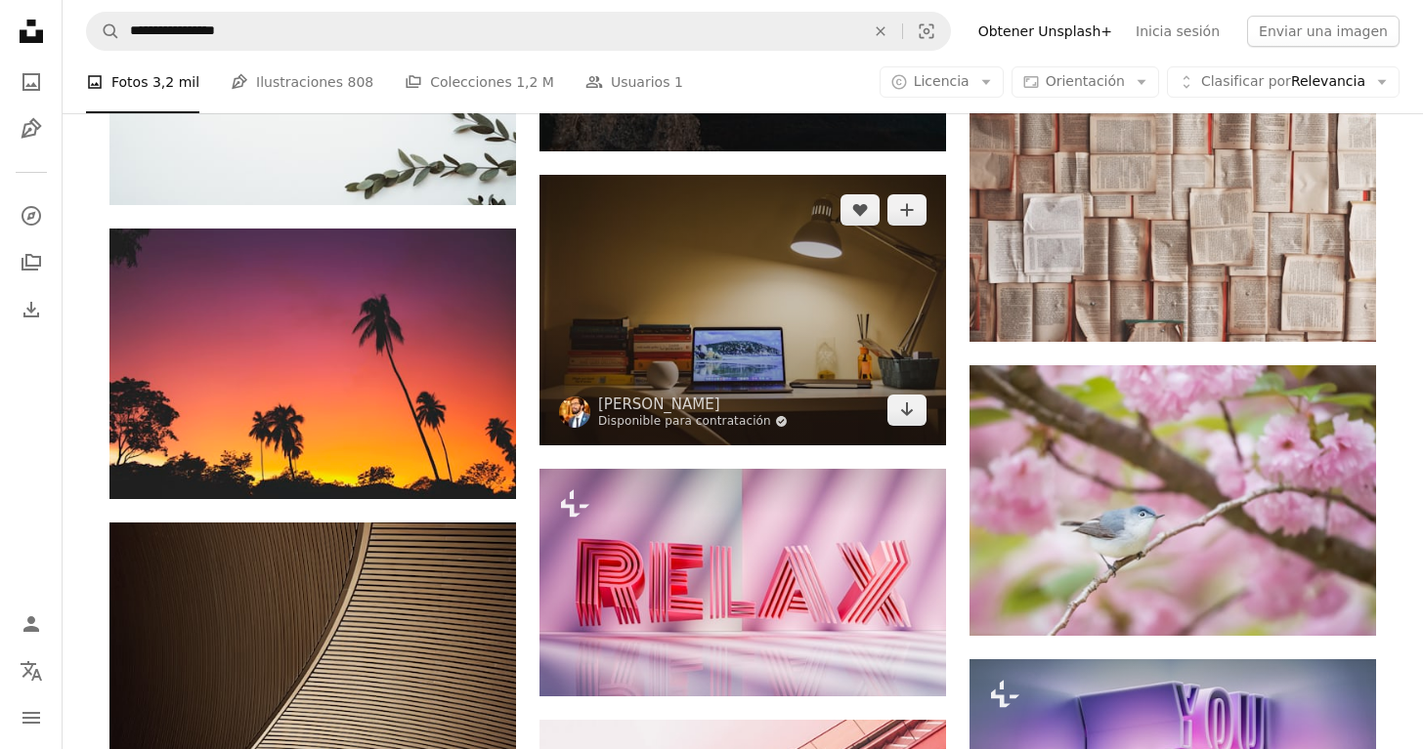
scroll to position [19712, 0]
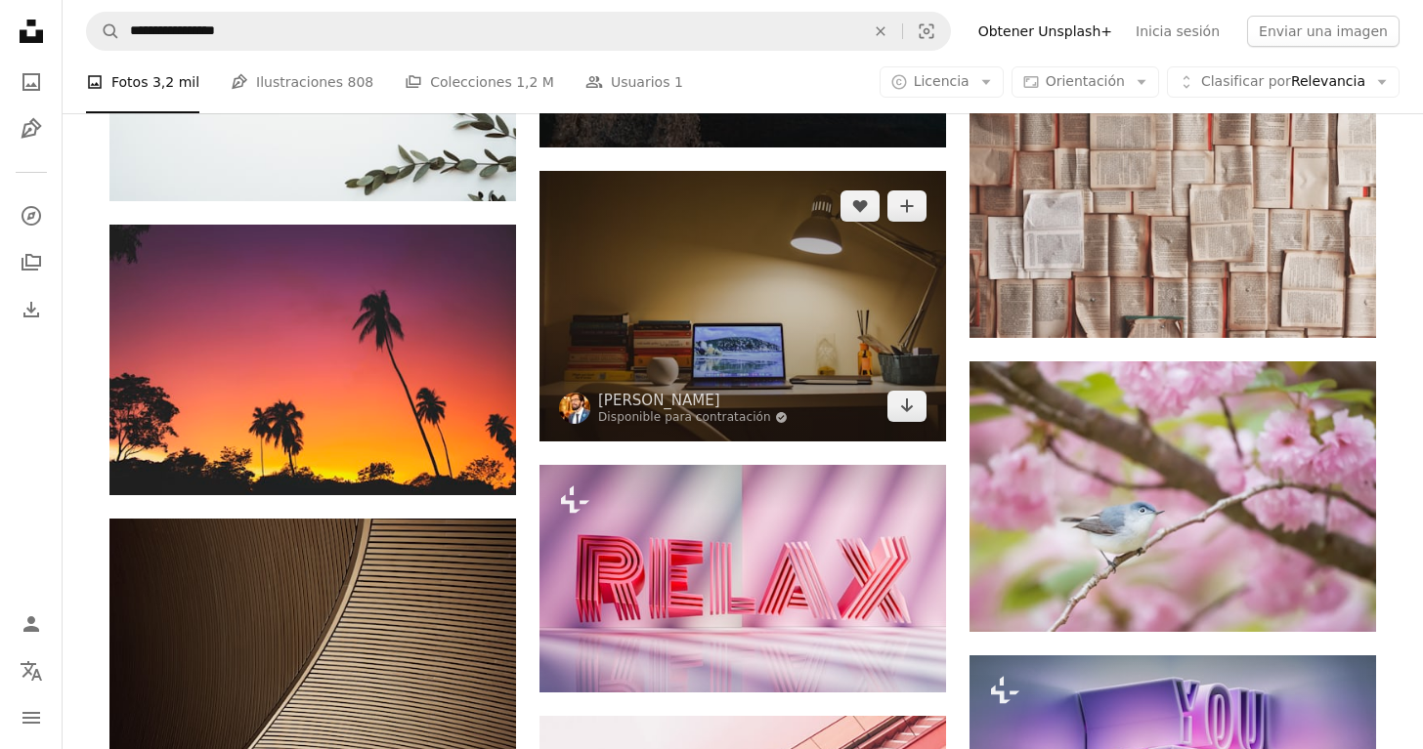
click at [702, 251] on img at bounding box center [742, 306] width 407 height 271
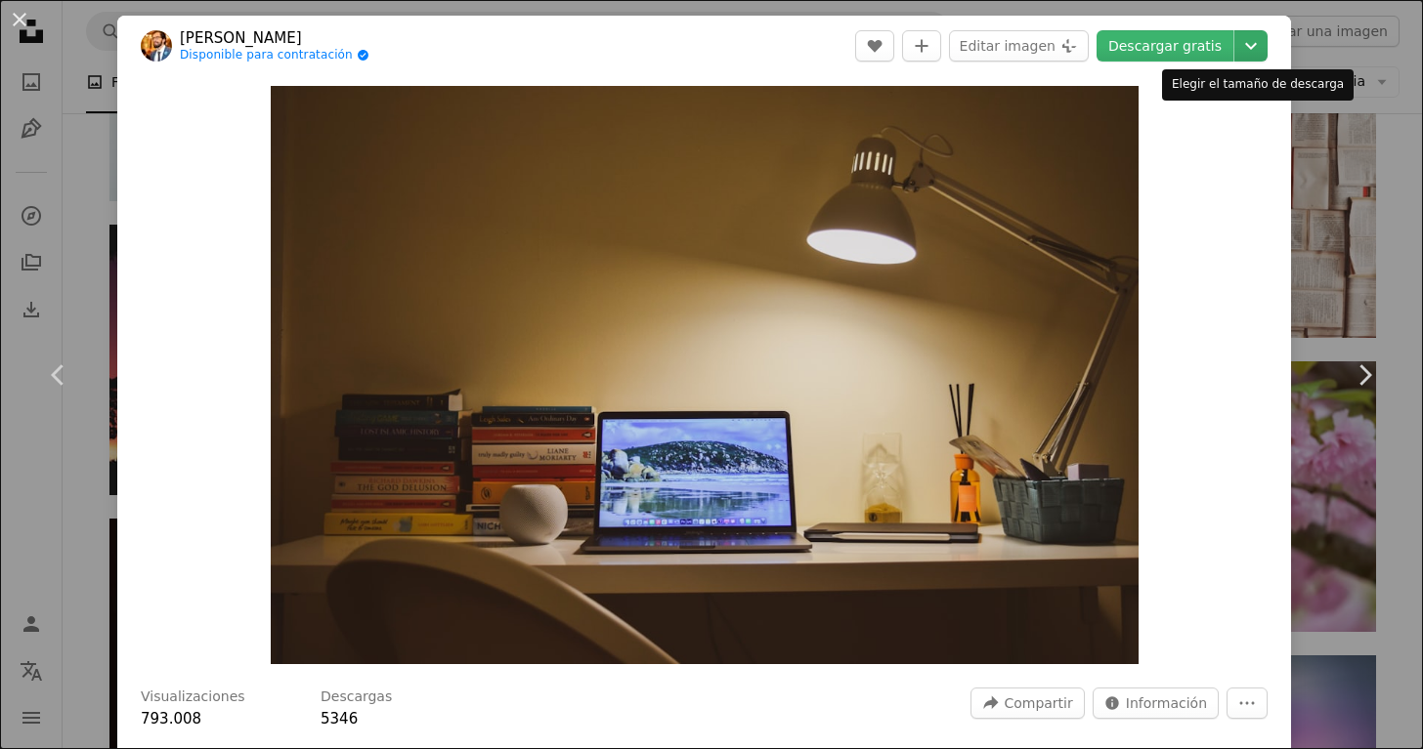
click at [1244, 37] on icon "Chevron down" at bounding box center [1250, 45] width 31 height 23
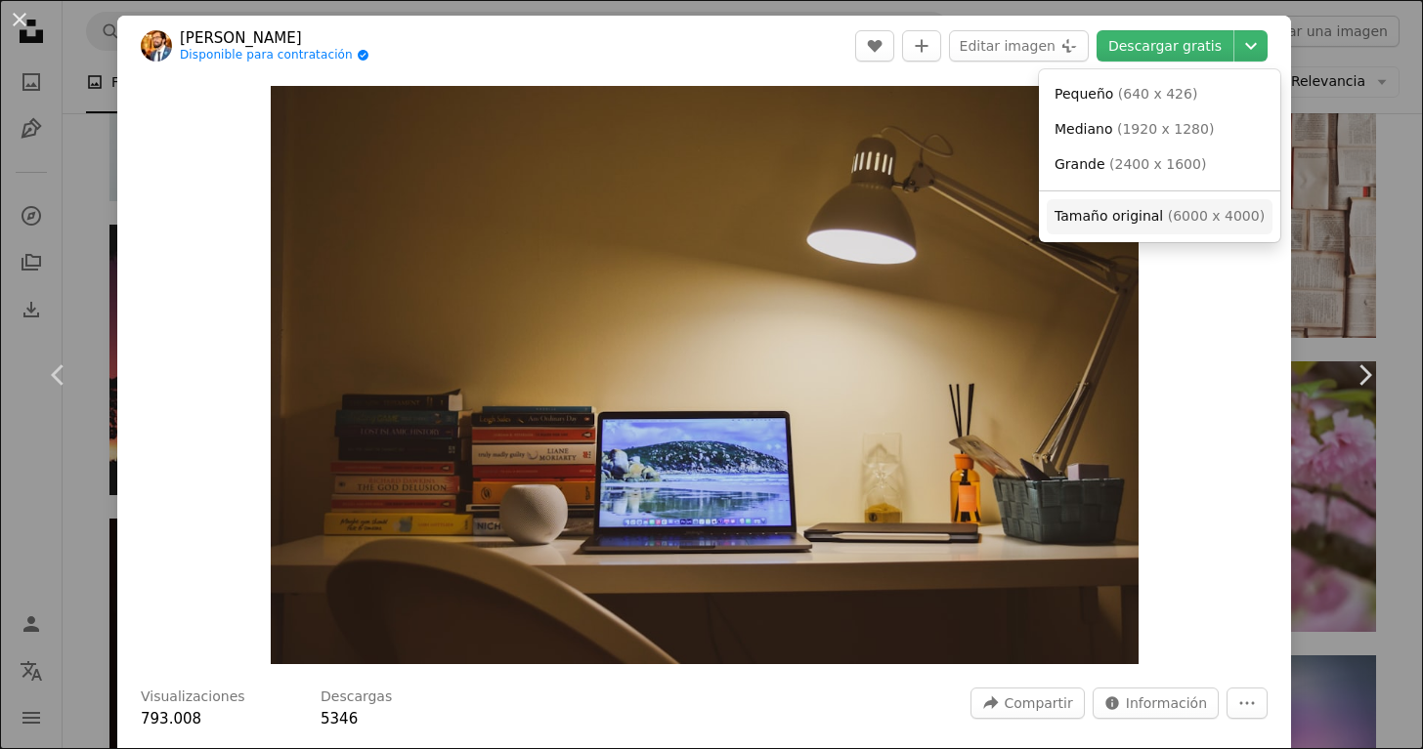
click at [1188, 223] on link "Tamaño original ( 6000 x 4000 )" at bounding box center [1160, 216] width 226 height 35
